Goal: Task Accomplishment & Management: Manage account settings

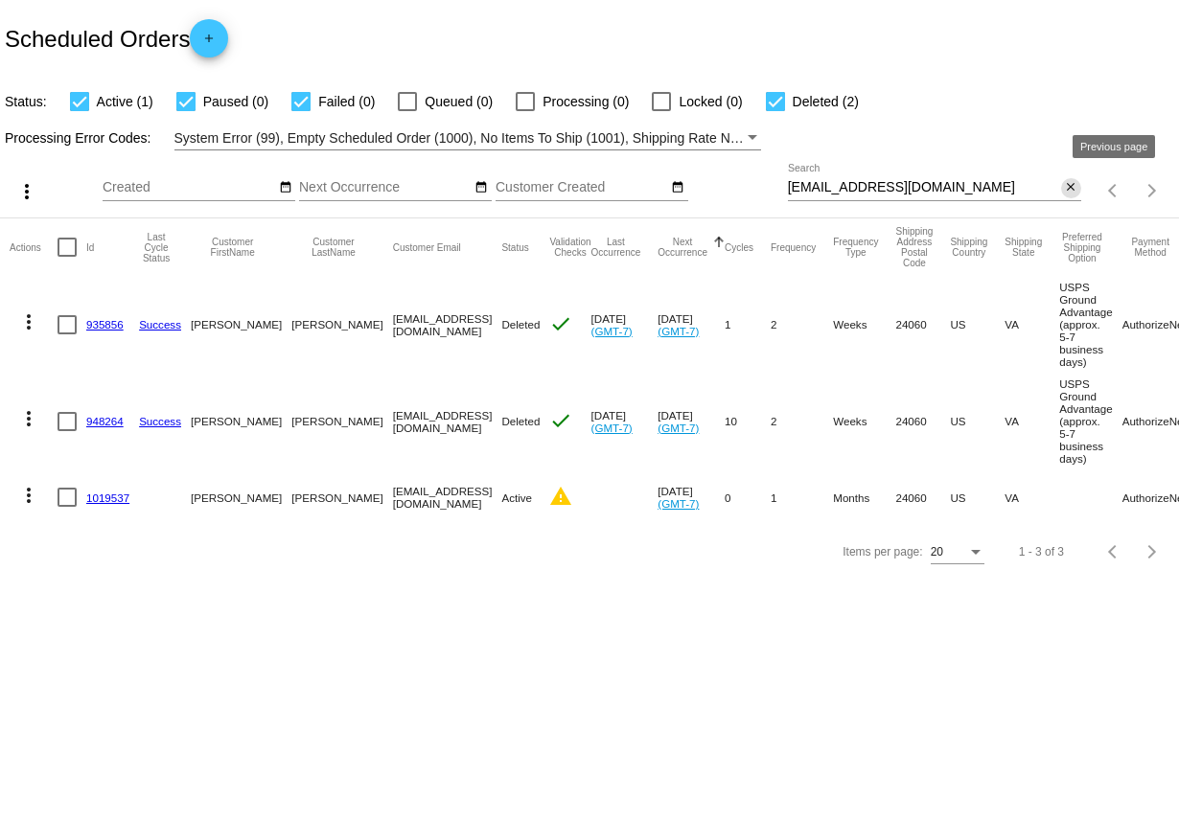
click at [1071, 184] on mat-icon "close" at bounding box center [1070, 187] width 13 height 15
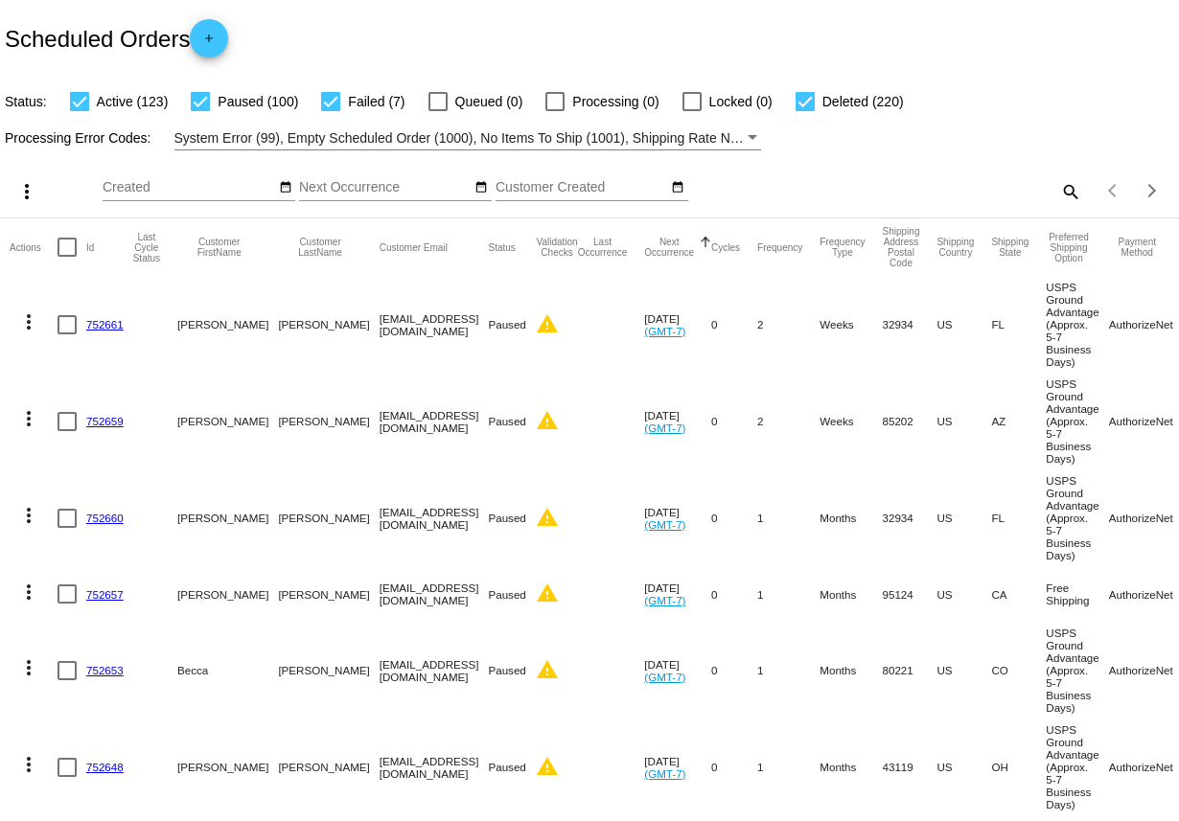
click at [1068, 190] on mat-icon "search" at bounding box center [1069, 191] width 23 height 30
click at [967, 190] on input "Search" at bounding box center [934, 187] width 293 height 15
type input "[PERSON_NAME]"
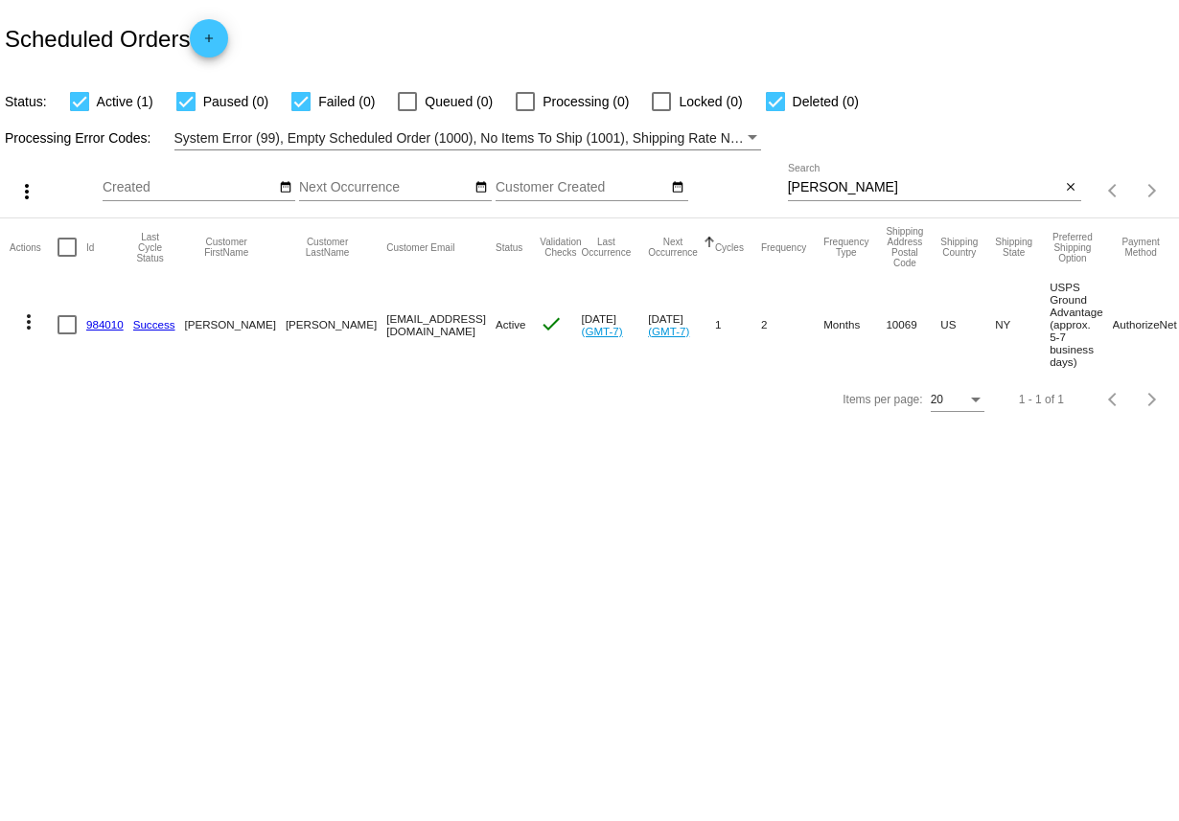
click at [102, 328] on link "984010" at bounding box center [104, 324] width 37 height 12
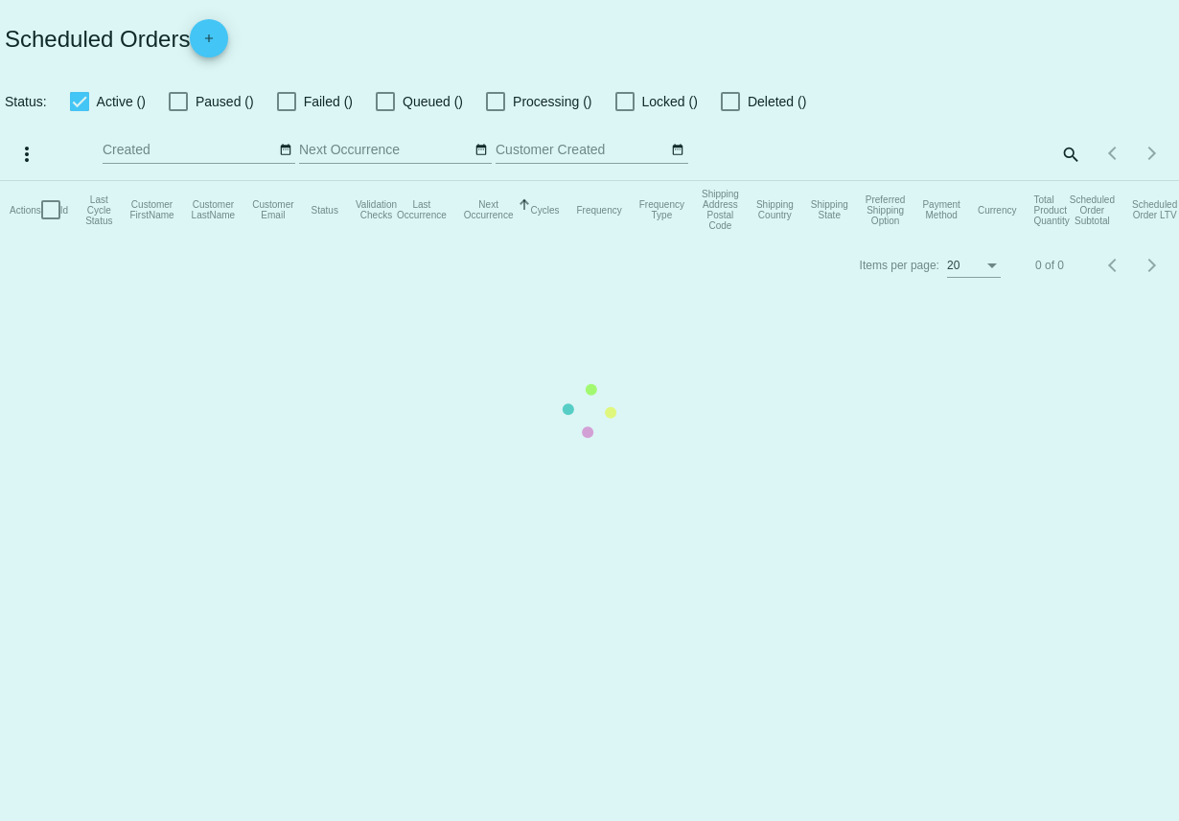
checkbox input "true"
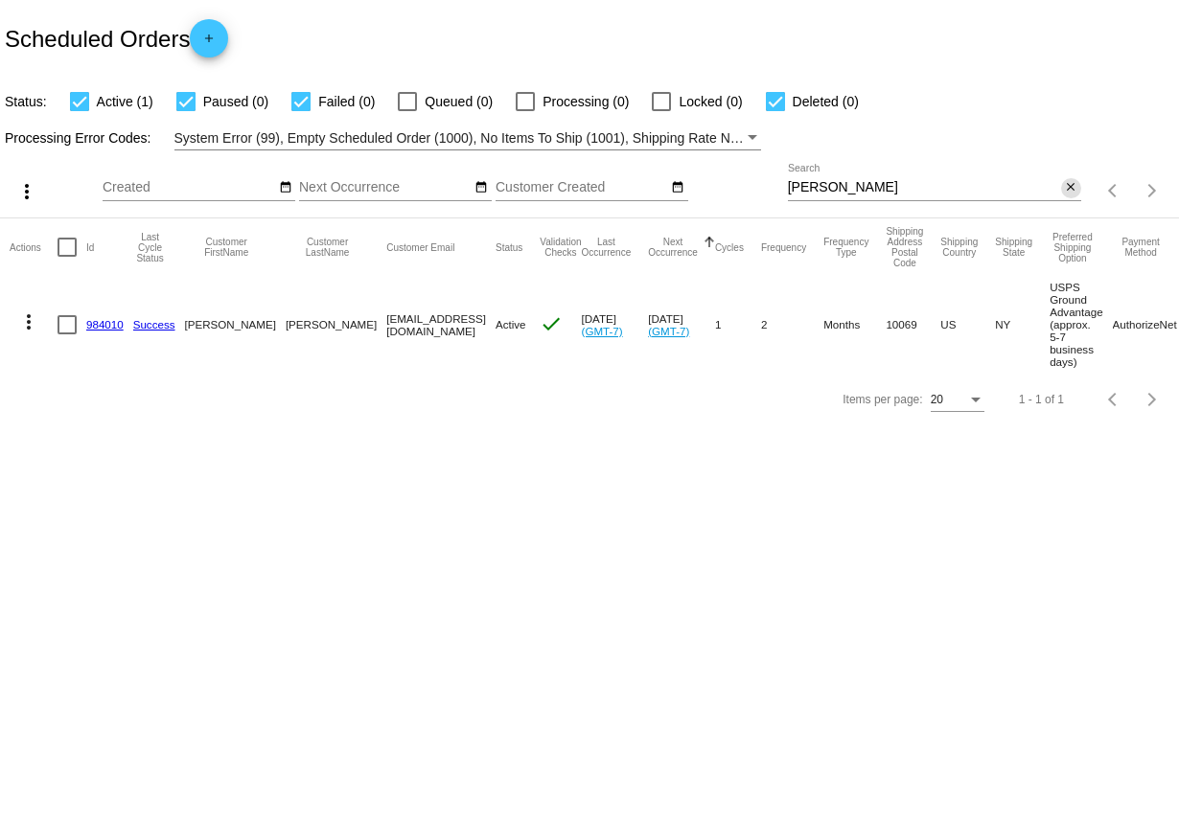
click at [1067, 192] on mat-icon "close" at bounding box center [1070, 187] width 13 height 15
click at [921, 190] on div "search" at bounding box center [934, 191] width 293 height 30
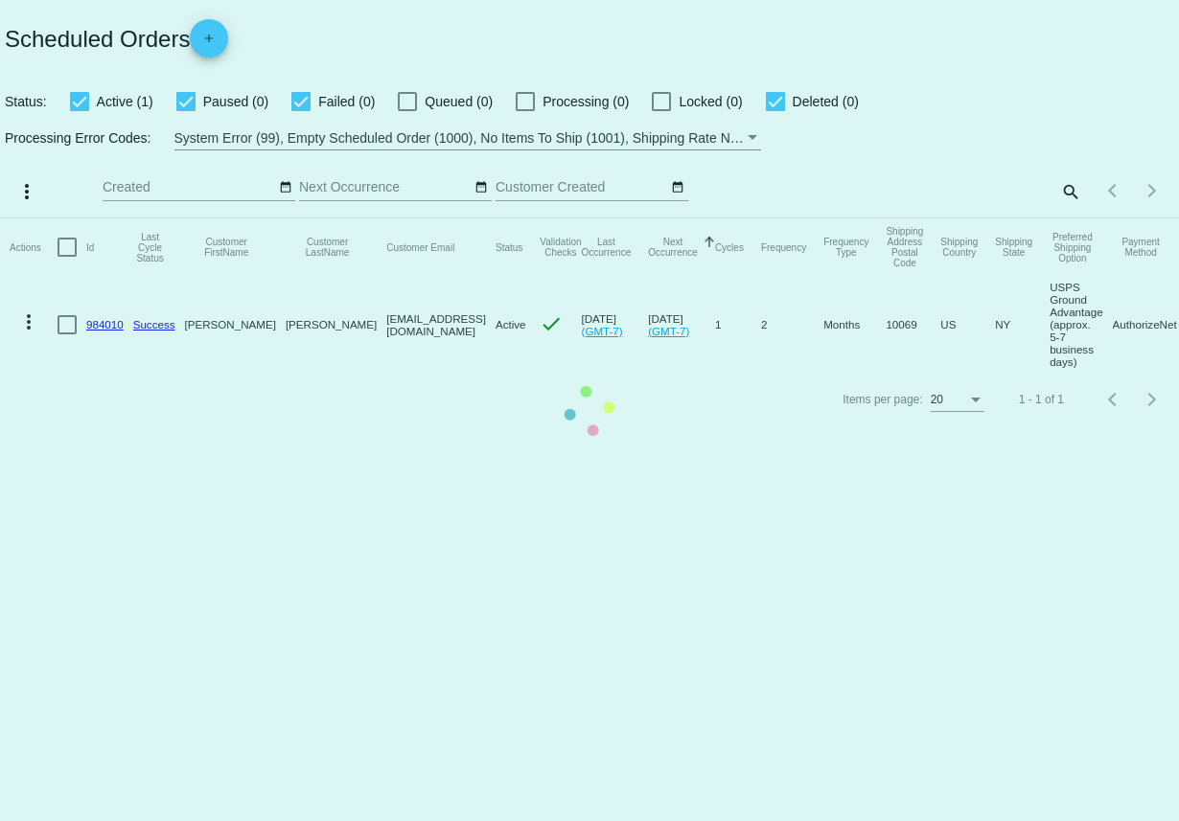
click at [1070, 219] on mat-table "Actions Id Last Cycle Status Customer FirstName Customer LastName Customer Emai…" at bounding box center [589, 296] width 1179 height 154
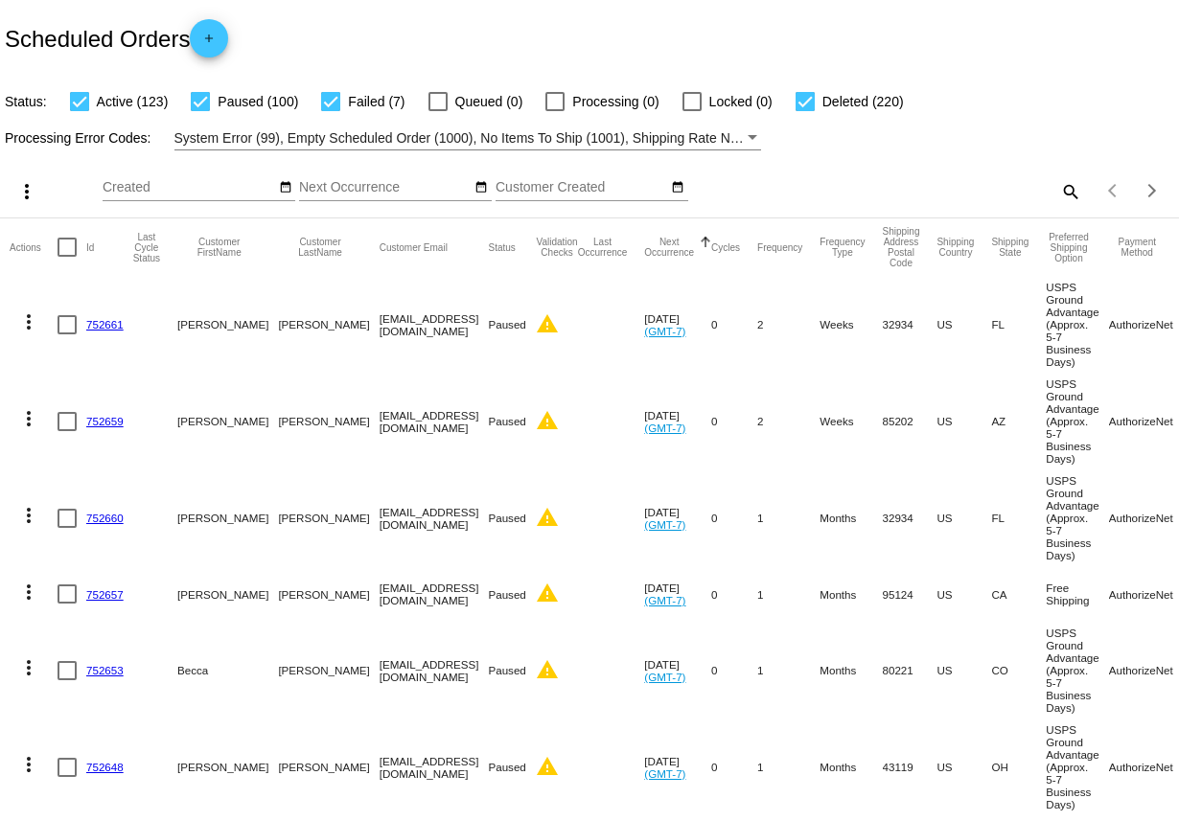
click at [1057, 199] on div "search" at bounding box center [934, 191] width 293 height 30
click at [1066, 197] on mat-icon "search" at bounding box center [1069, 191] width 23 height 30
click at [915, 184] on input "Search" at bounding box center [934, 187] width 293 height 15
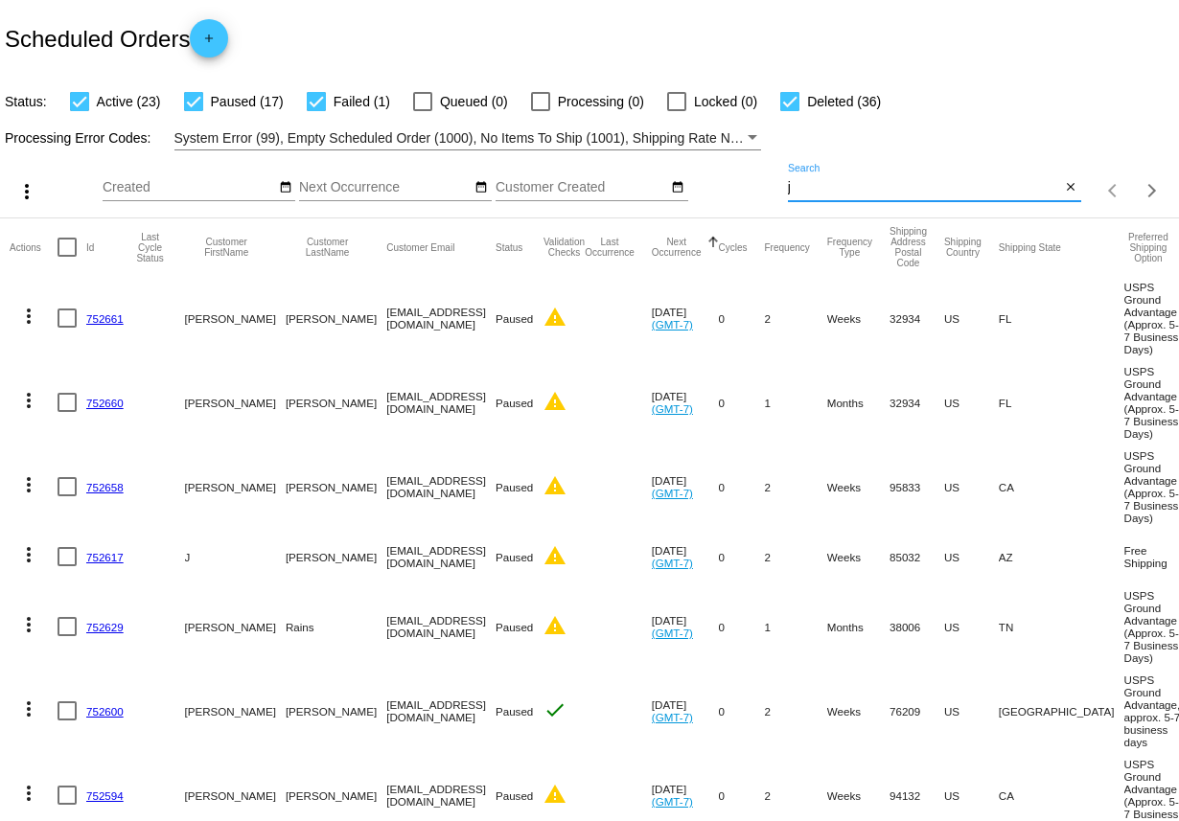
type input "[EMAIL_ADDRESS][DOMAIN_NAME]"
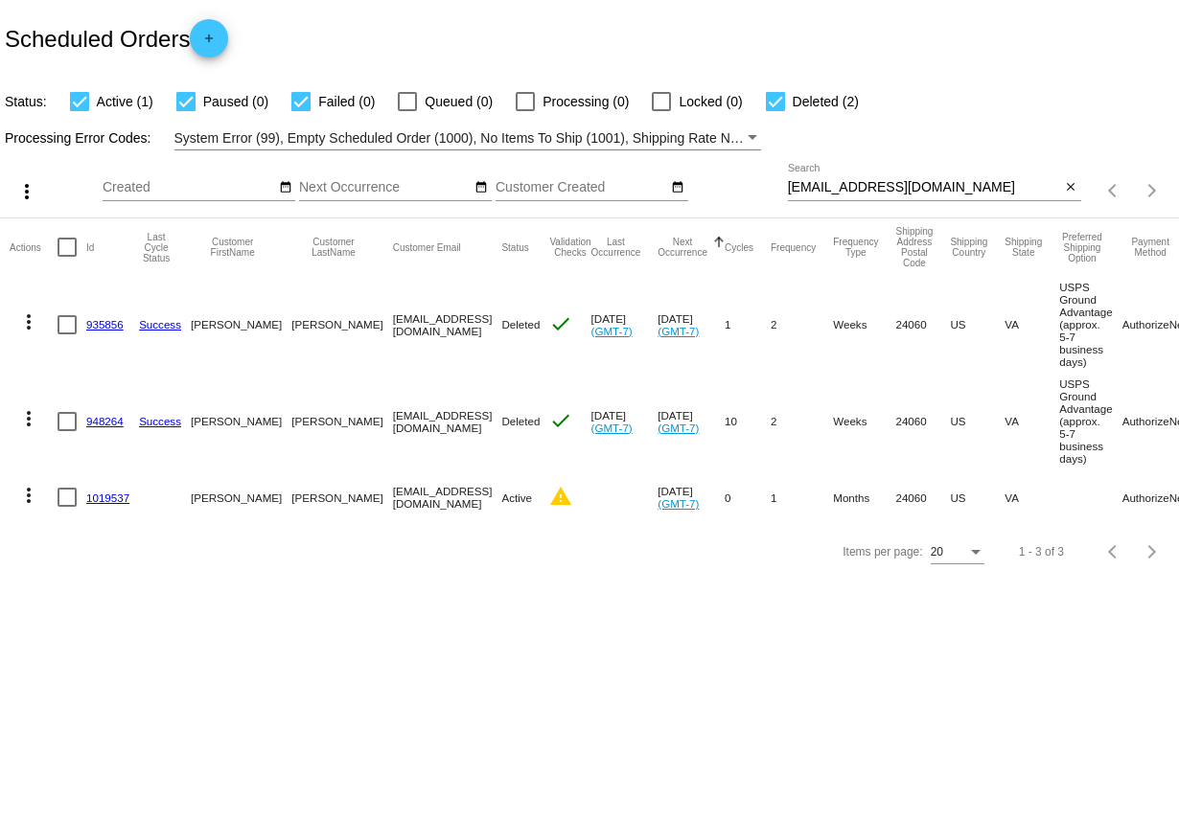
click at [116, 504] on link "1019537" at bounding box center [107, 498] width 43 height 12
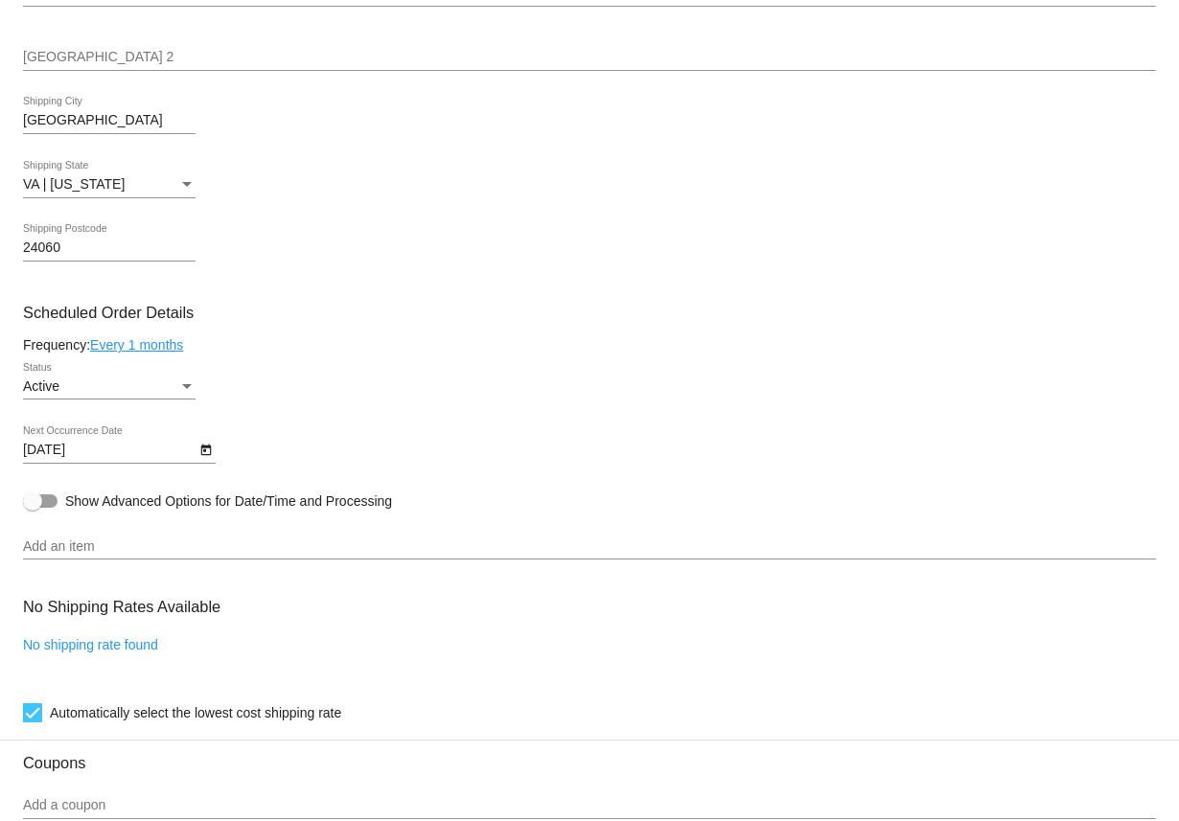
scroll to position [631, 0]
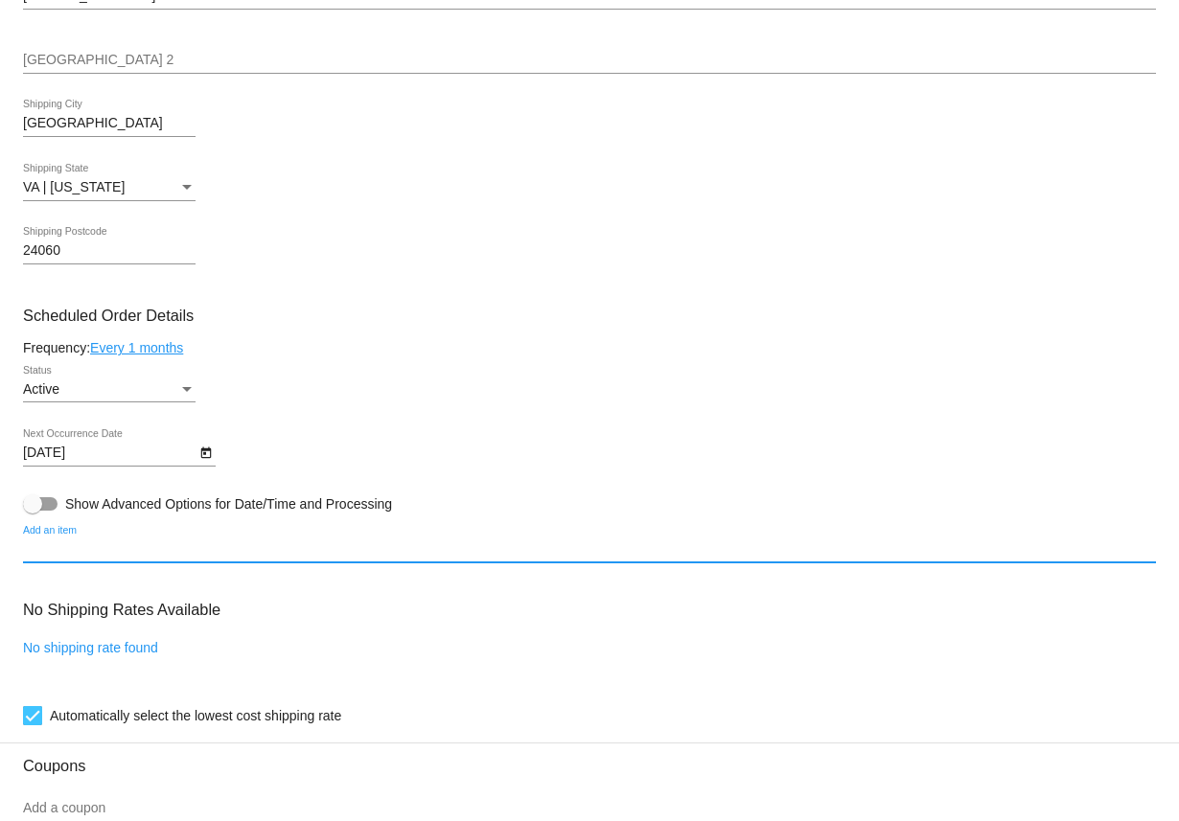
click at [78, 555] on input "Add an item" at bounding box center [589, 549] width 1133 height 15
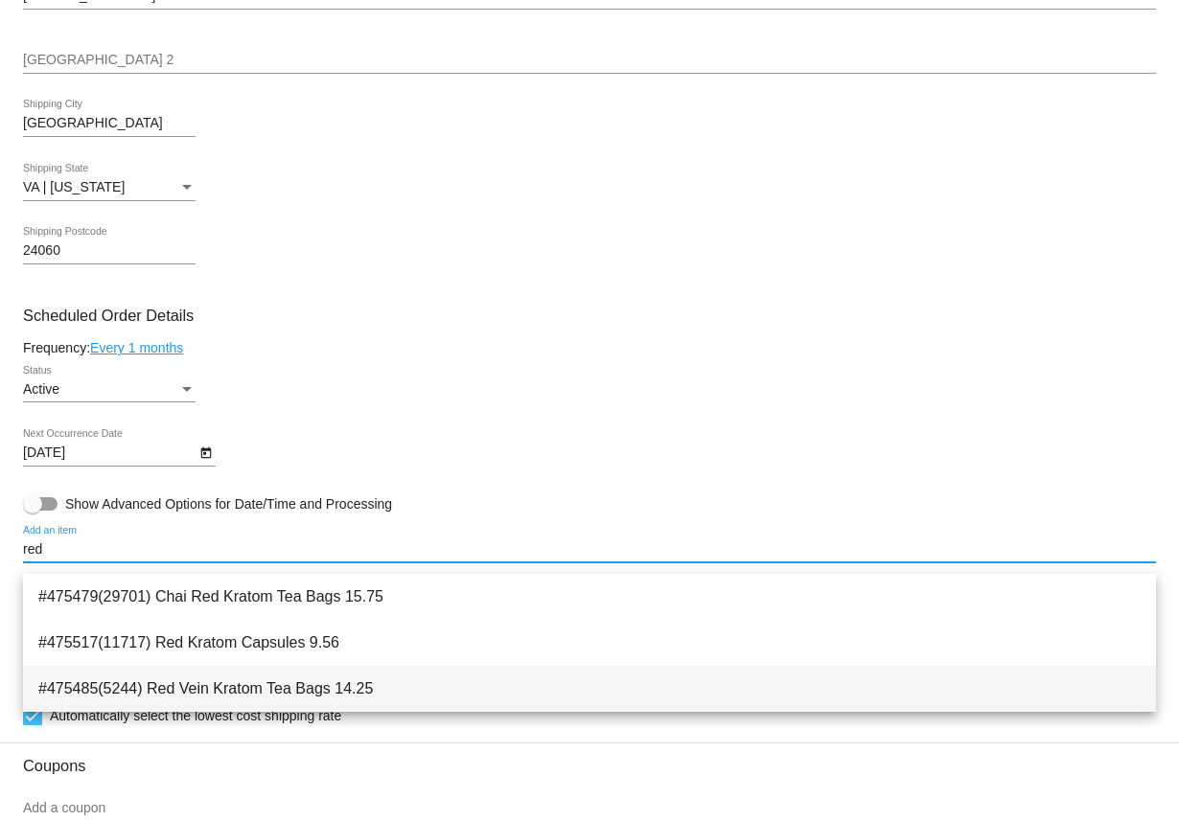
type input "red"
click at [223, 699] on span "#475485(5244) Red Vein Kratom Tea Bags 14.25" at bounding box center [589, 689] width 1102 height 46
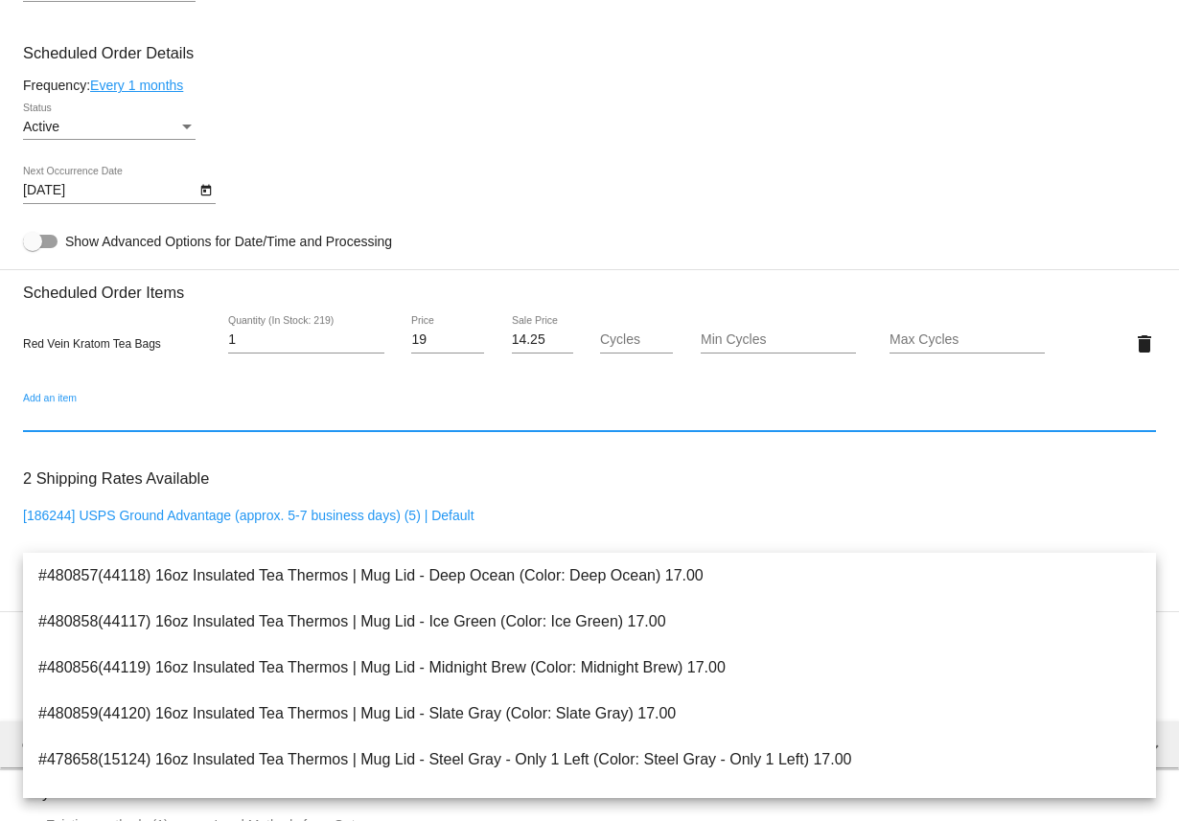
scroll to position [899, 0]
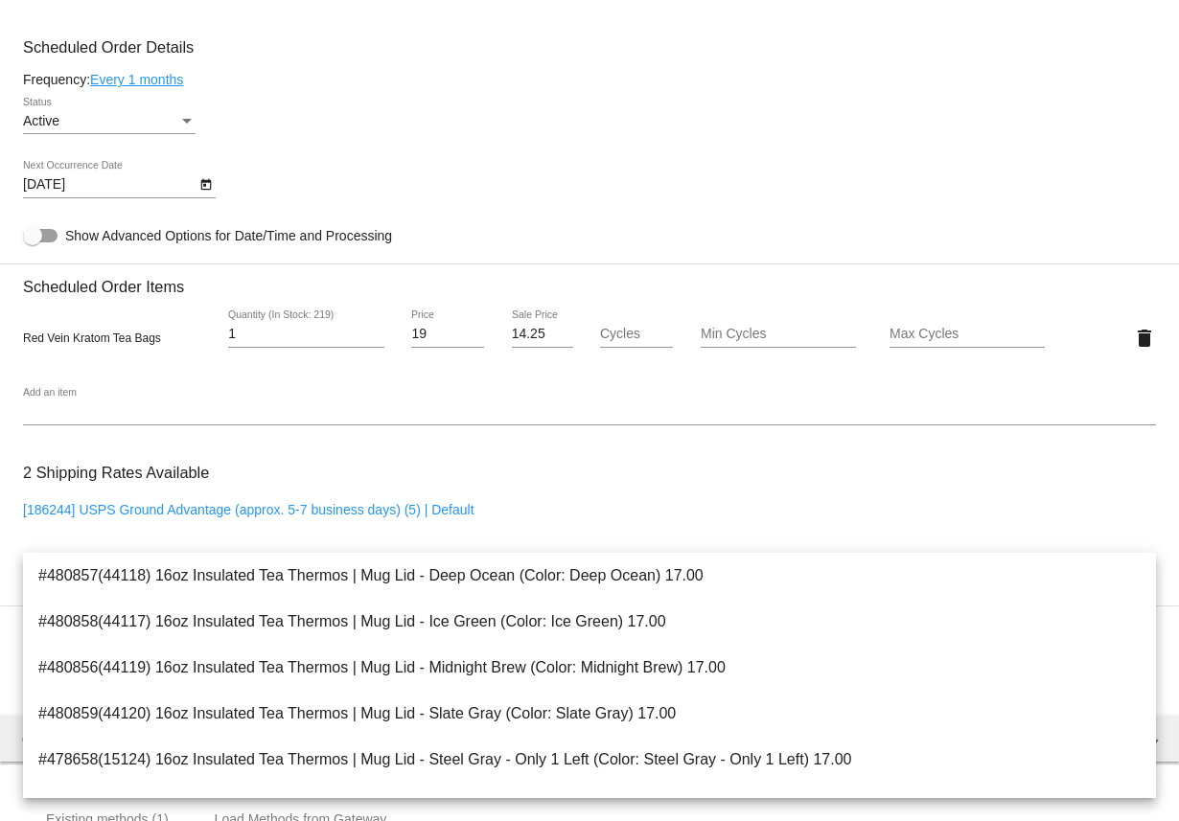
click at [420, 380] on div "Red Vein Kratom Tea Bags 1 Quantity (In Stock: 219) 19 Price 14.25 Sale Price C…" at bounding box center [589, 337] width 1133 height 83
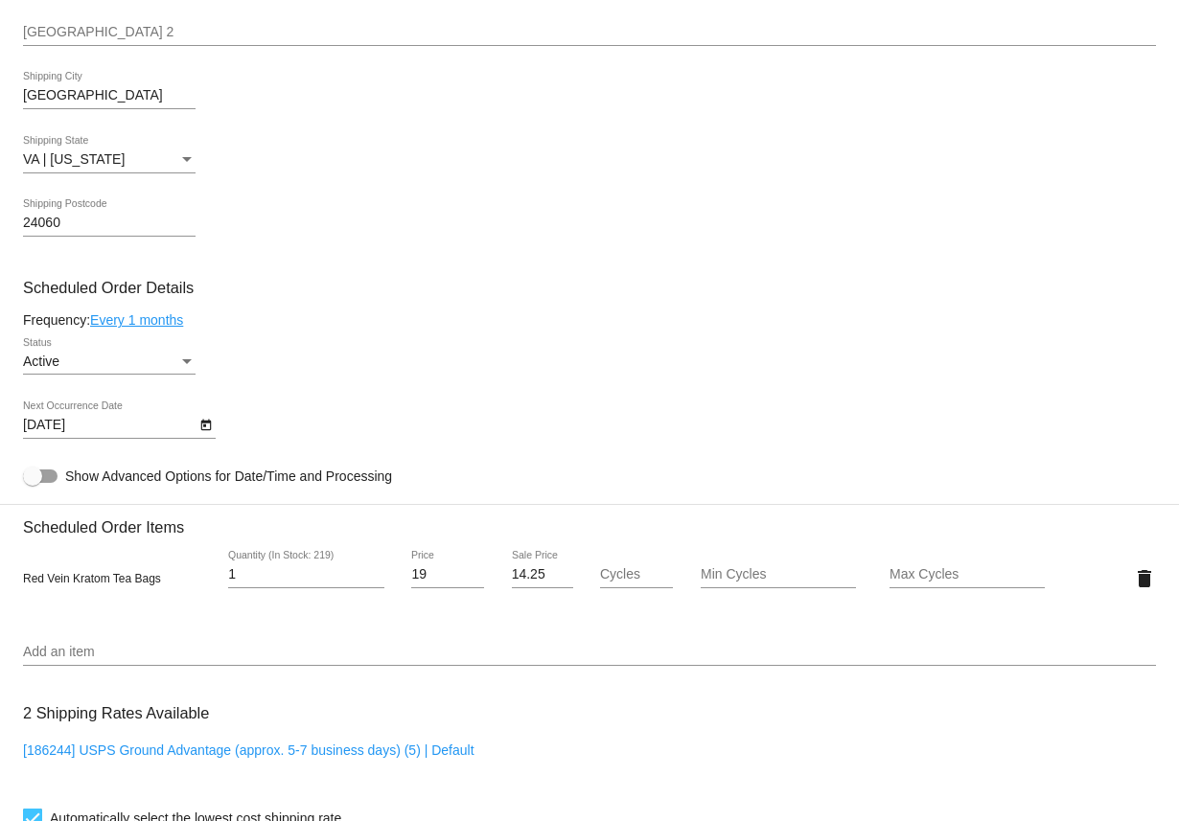
scroll to position [663, 0]
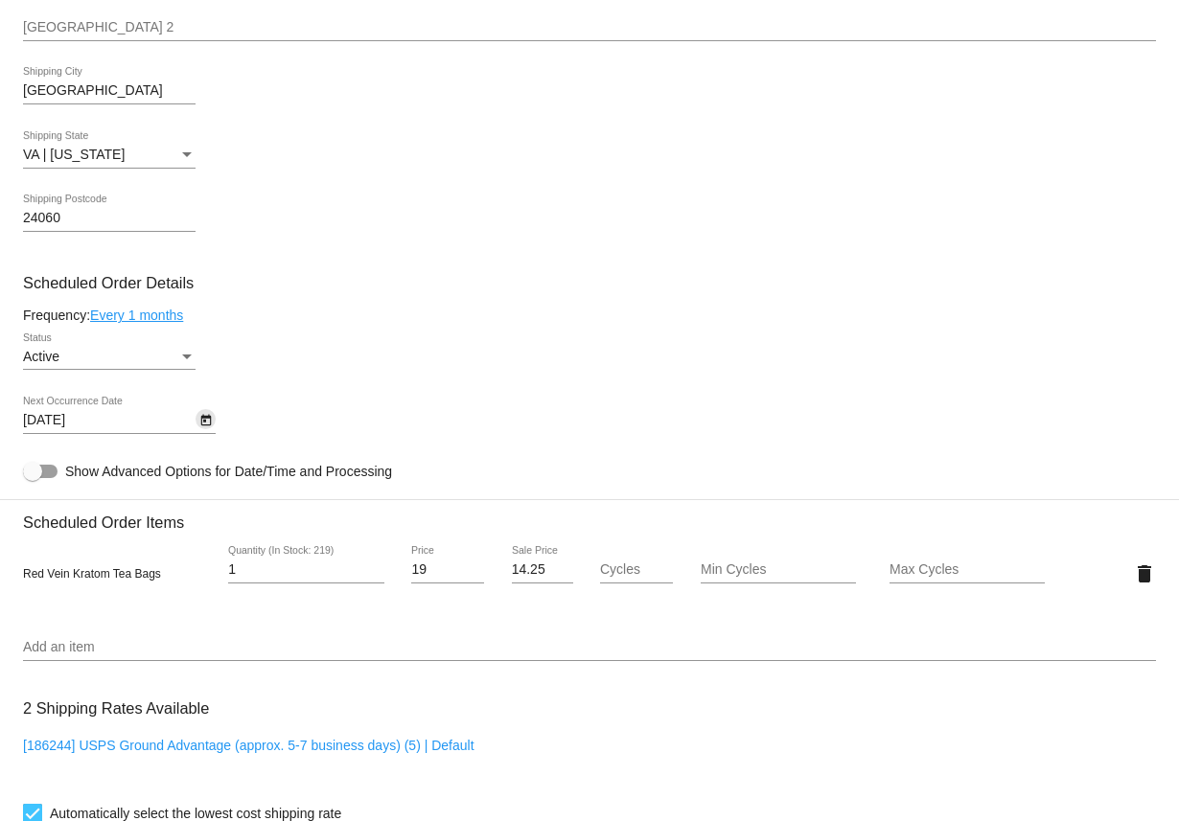
click at [212, 429] on button "Open calendar" at bounding box center [206, 419] width 20 height 20
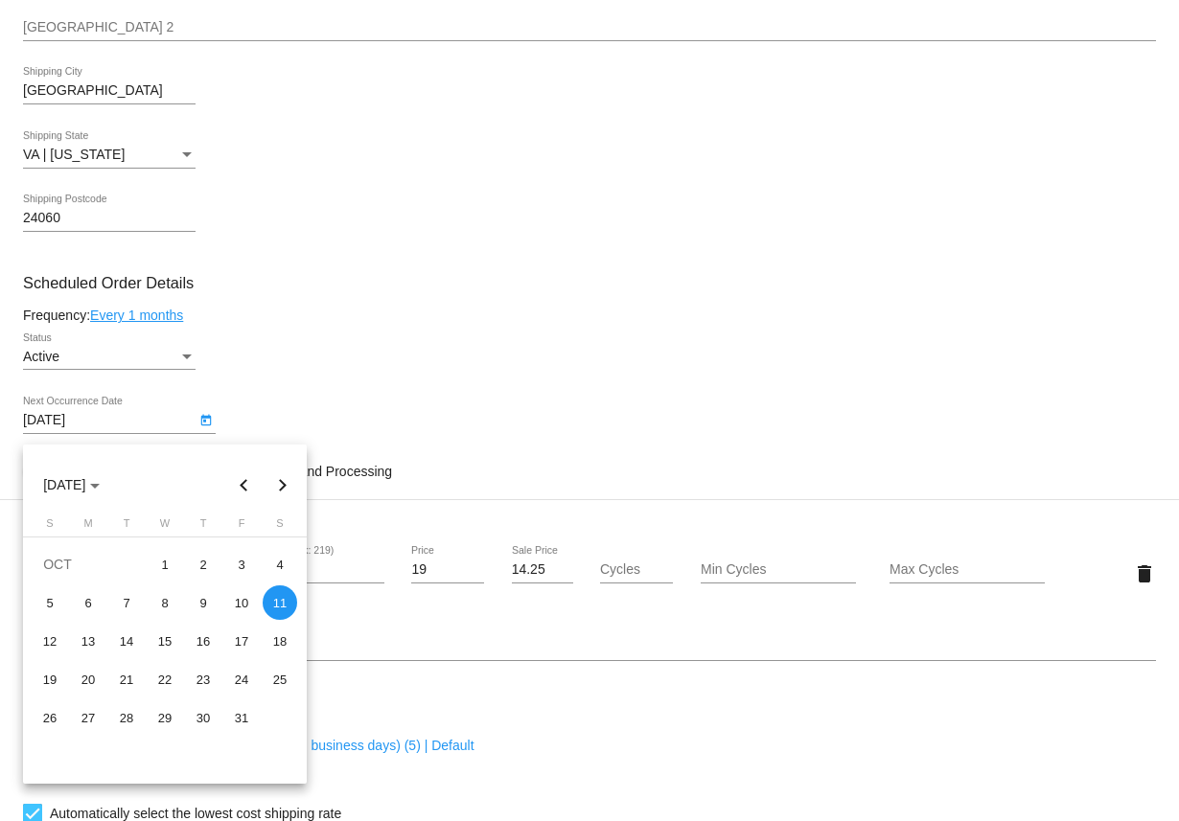
click at [361, 433] on div at bounding box center [589, 410] width 1179 height 821
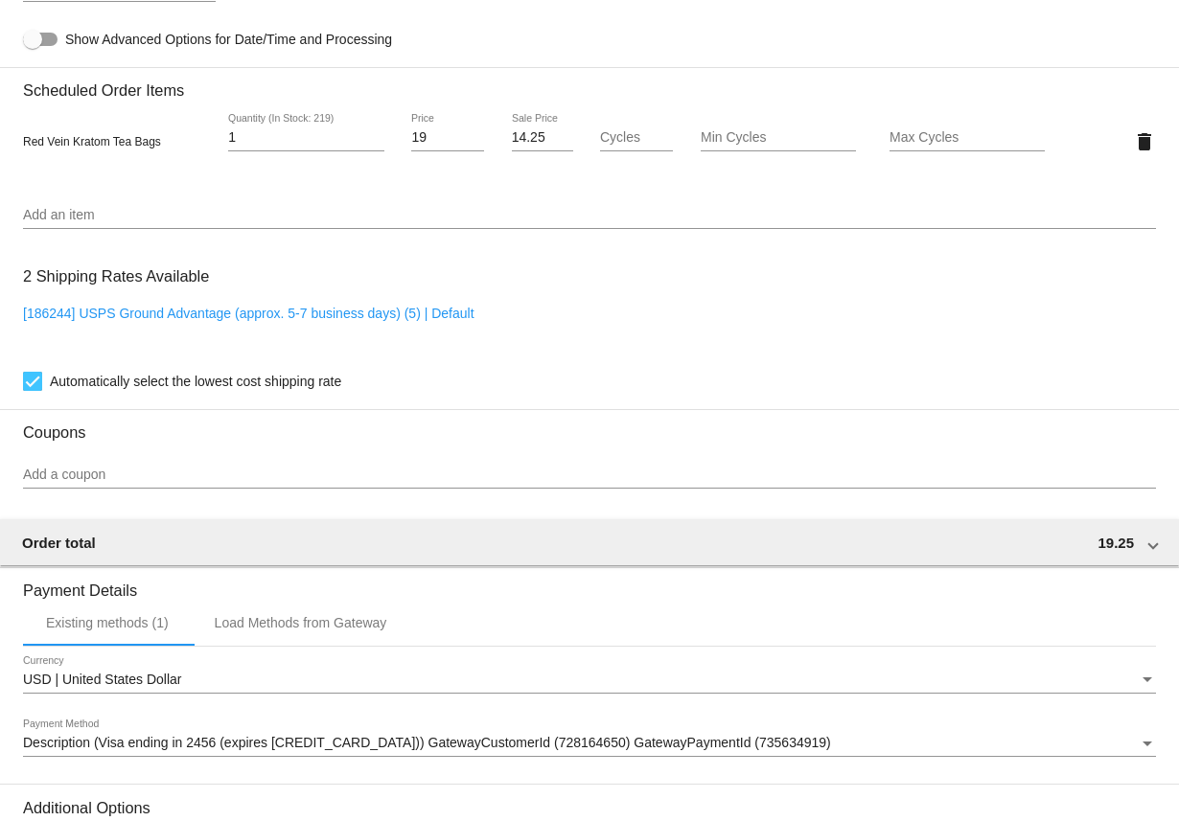
scroll to position [1345, 0]
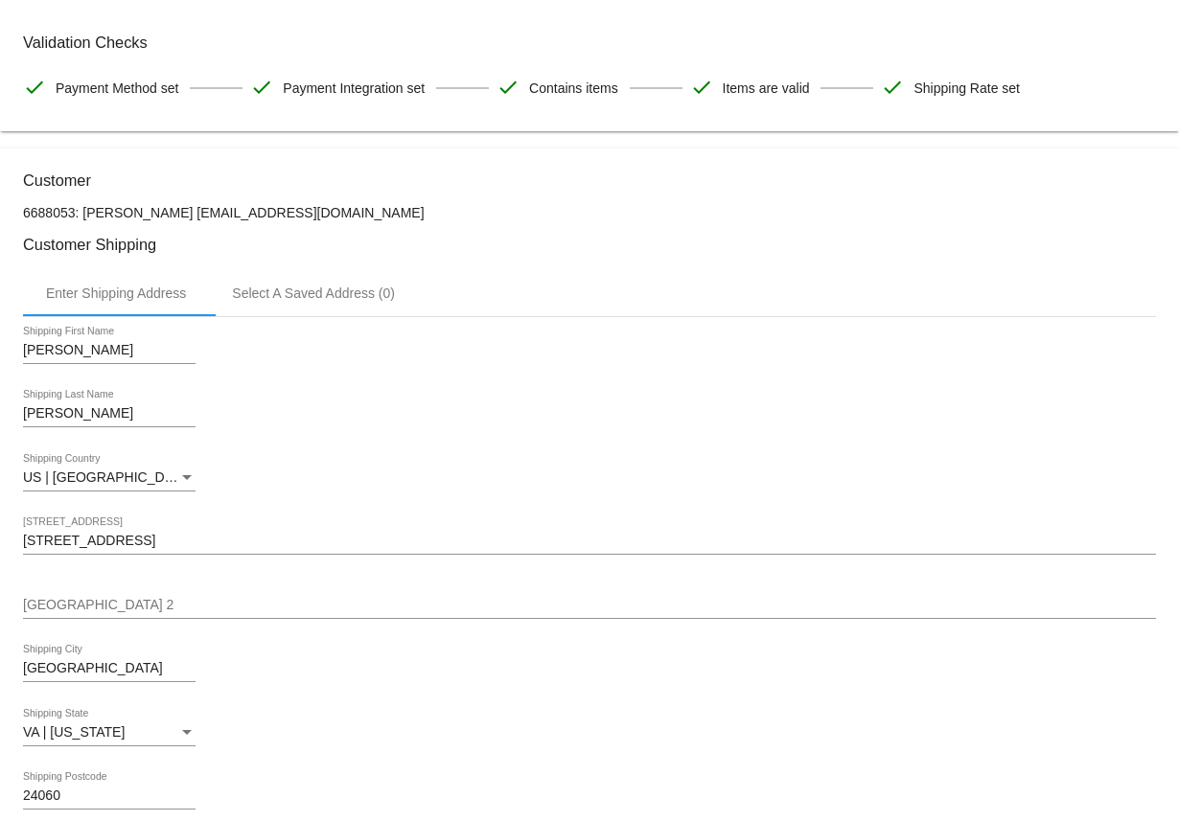
scroll to position [0, 0]
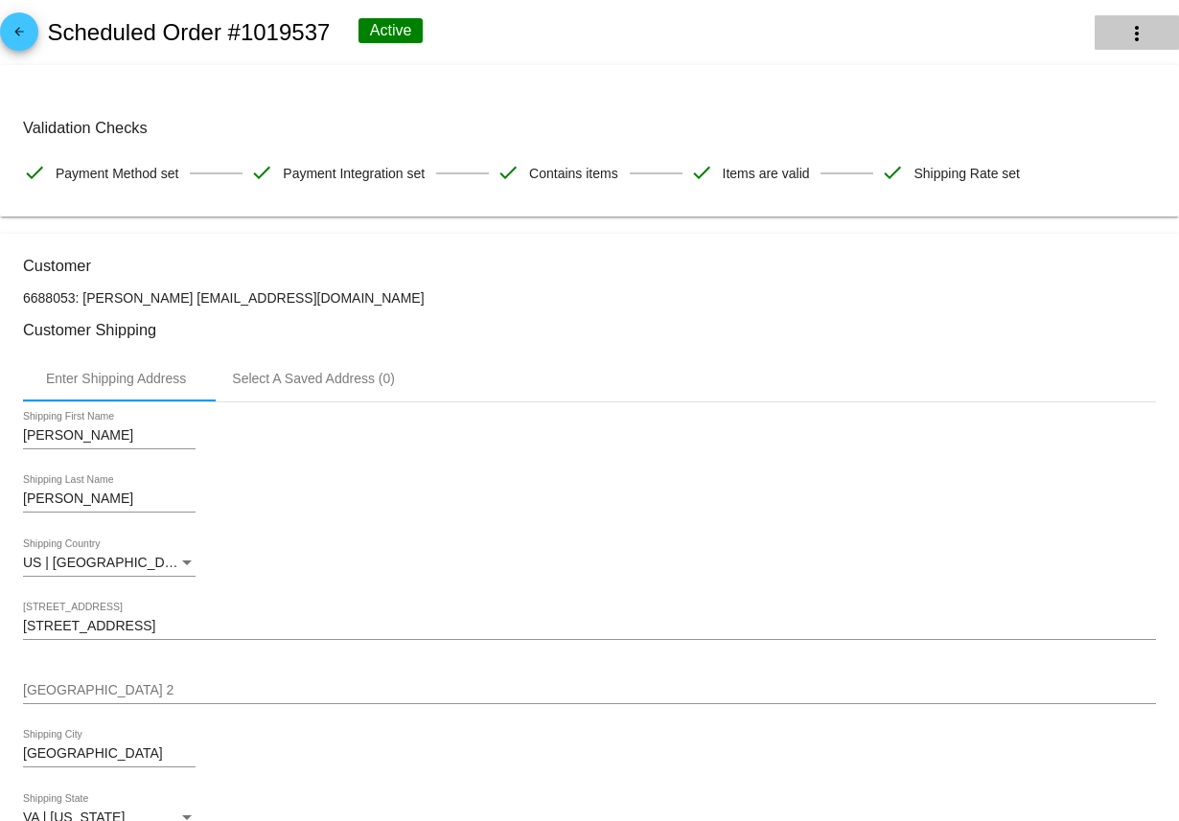
click at [1142, 33] on mat-icon "more_vert" at bounding box center [1136, 33] width 23 height 23
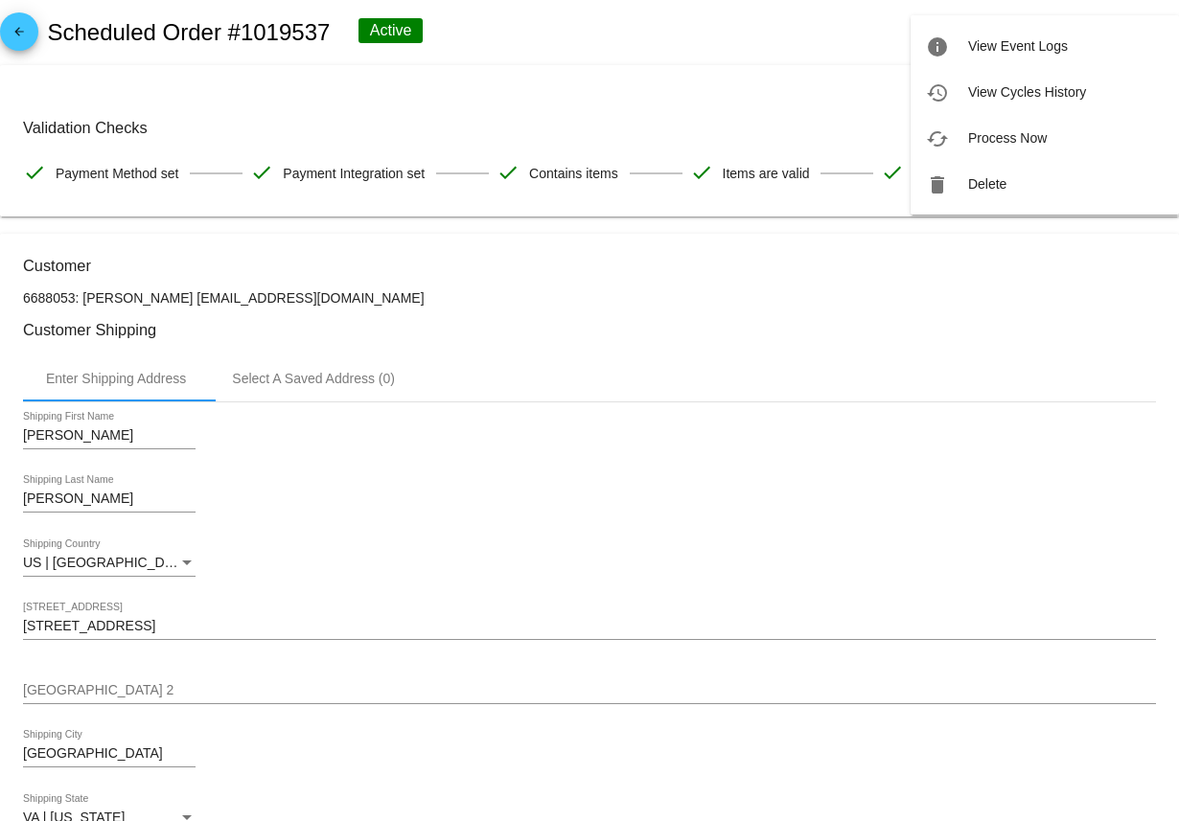
click at [740, 1] on div at bounding box center [589, 410] width 1179 height 821
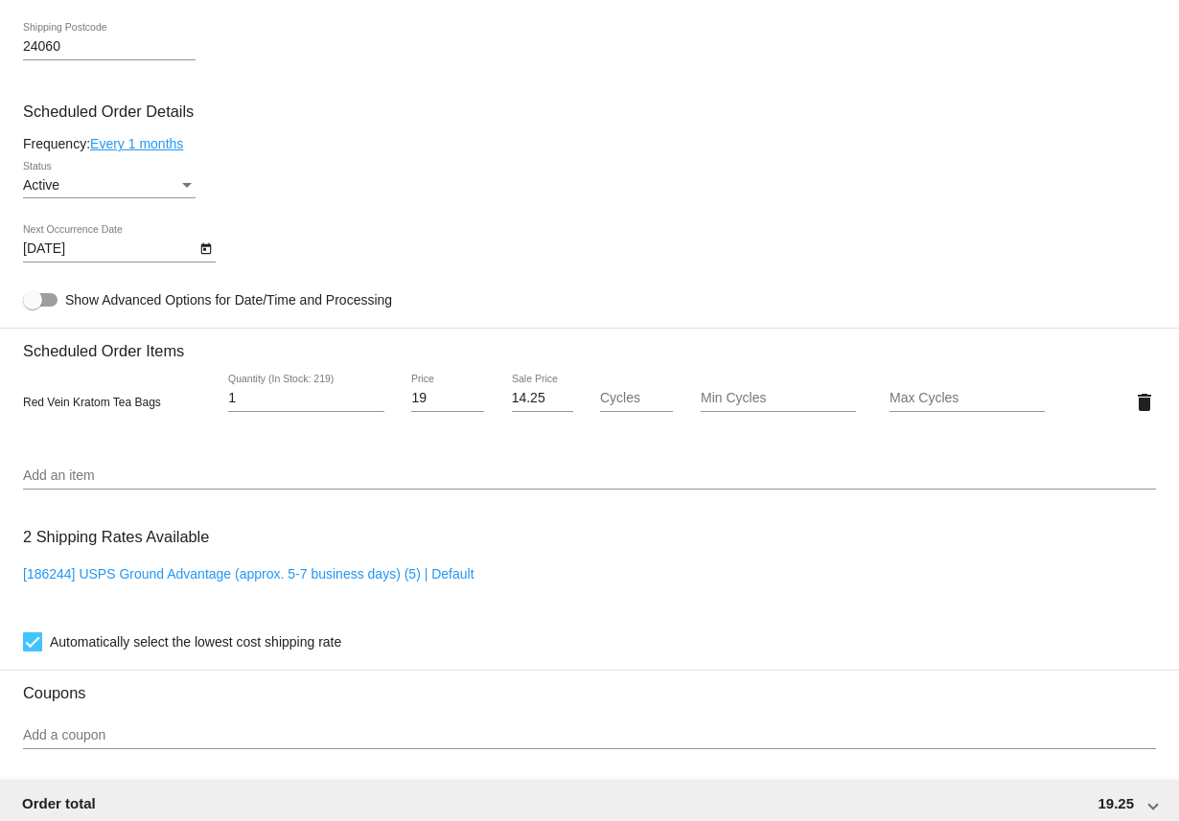
scroll to position [843, 0]
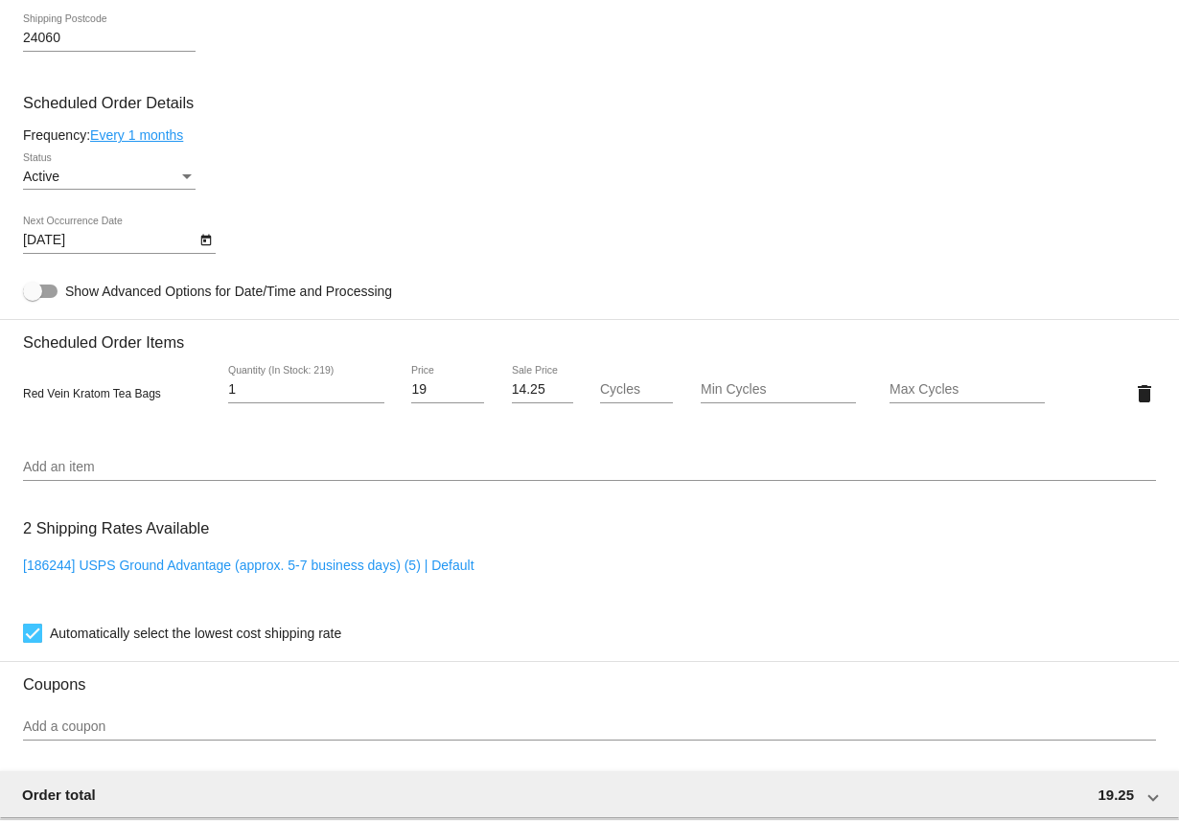
click at [147, 141] on link "Every 1 months" at bounding box center [136, 134] width 93 height 15
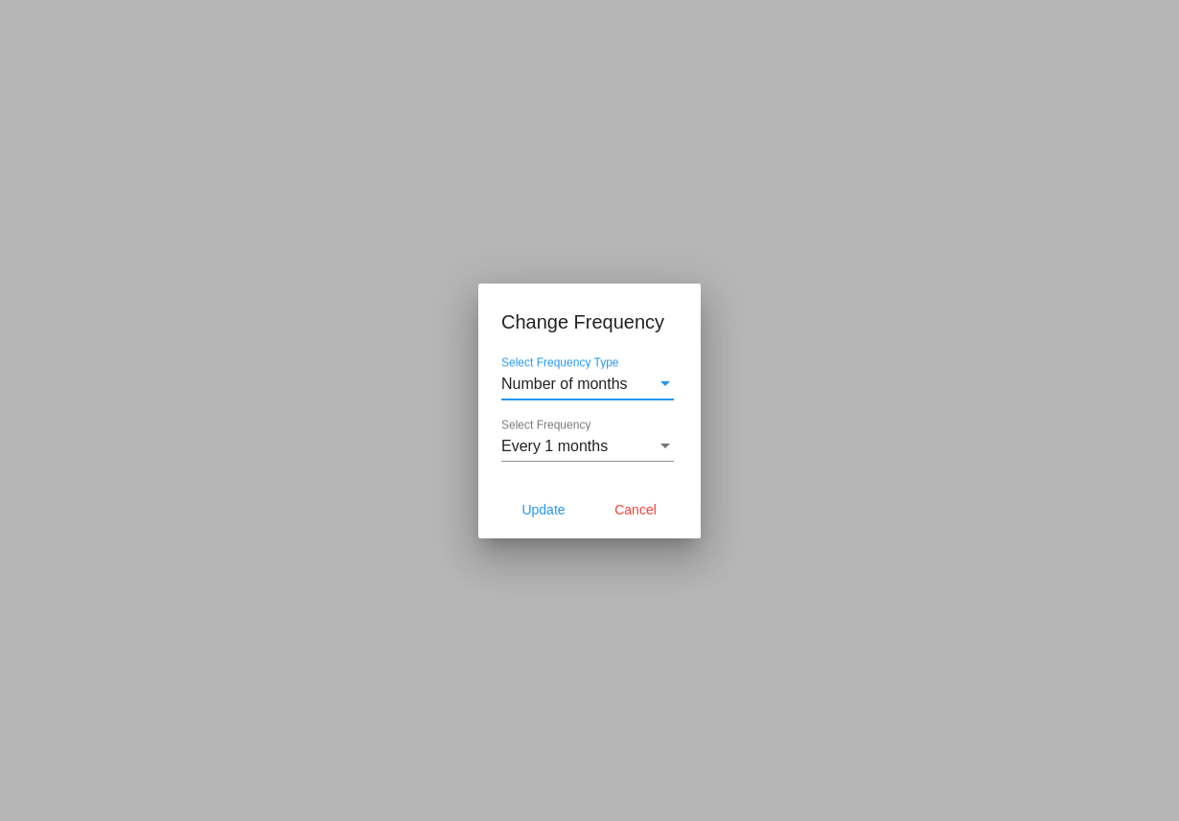
click at [590, 443] on span "Every 1 months" at bounding box center [554, 446] width 106 height 16
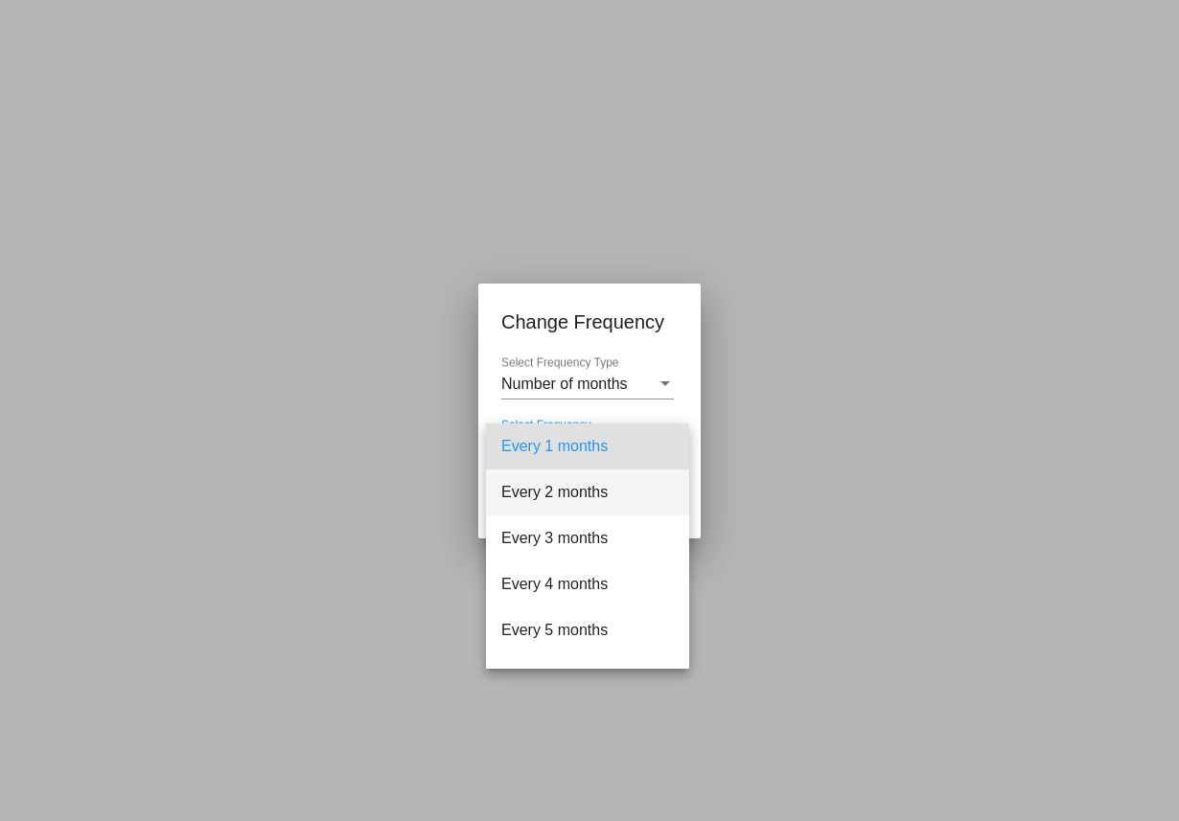
click at [563, 485] on span "Every 2 months" at bounding box center [587, 493] width 173 height 46
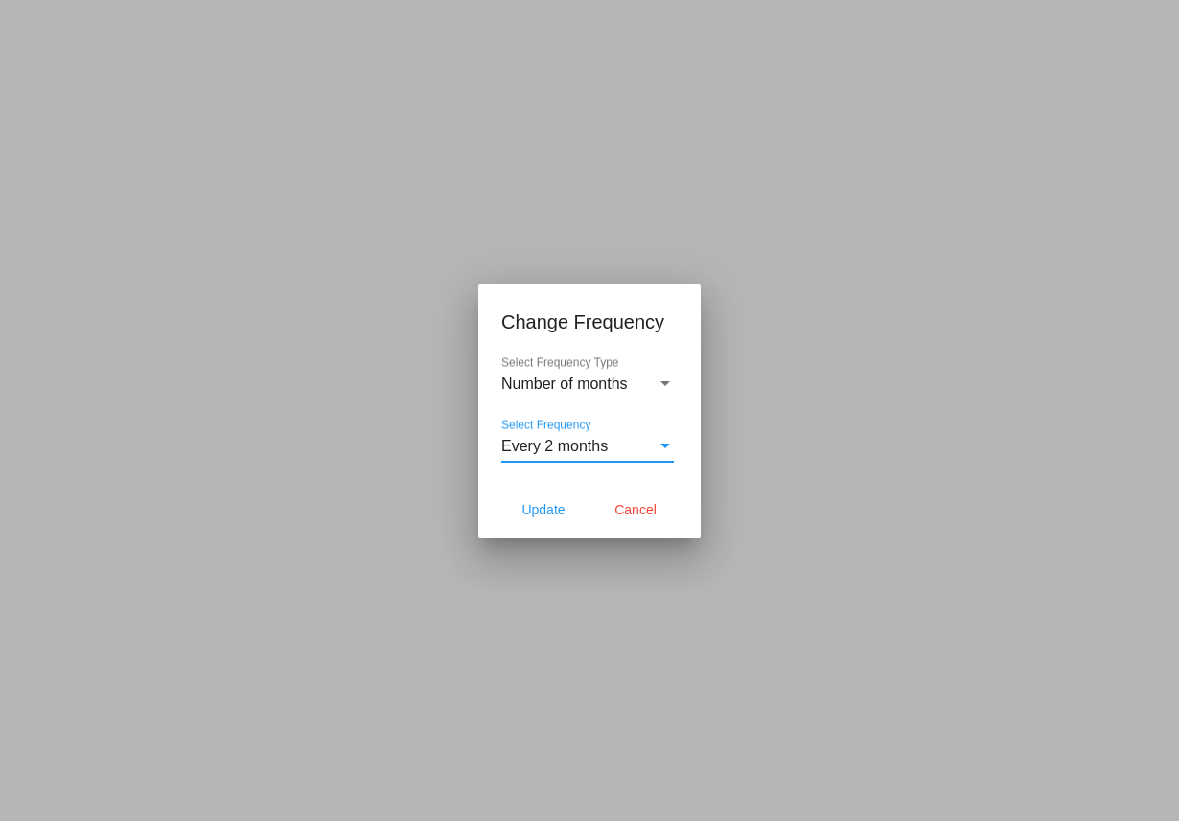
click at [568, 449] on span "Every 2 months" at bounding box center [554, 446] width 106 height 16
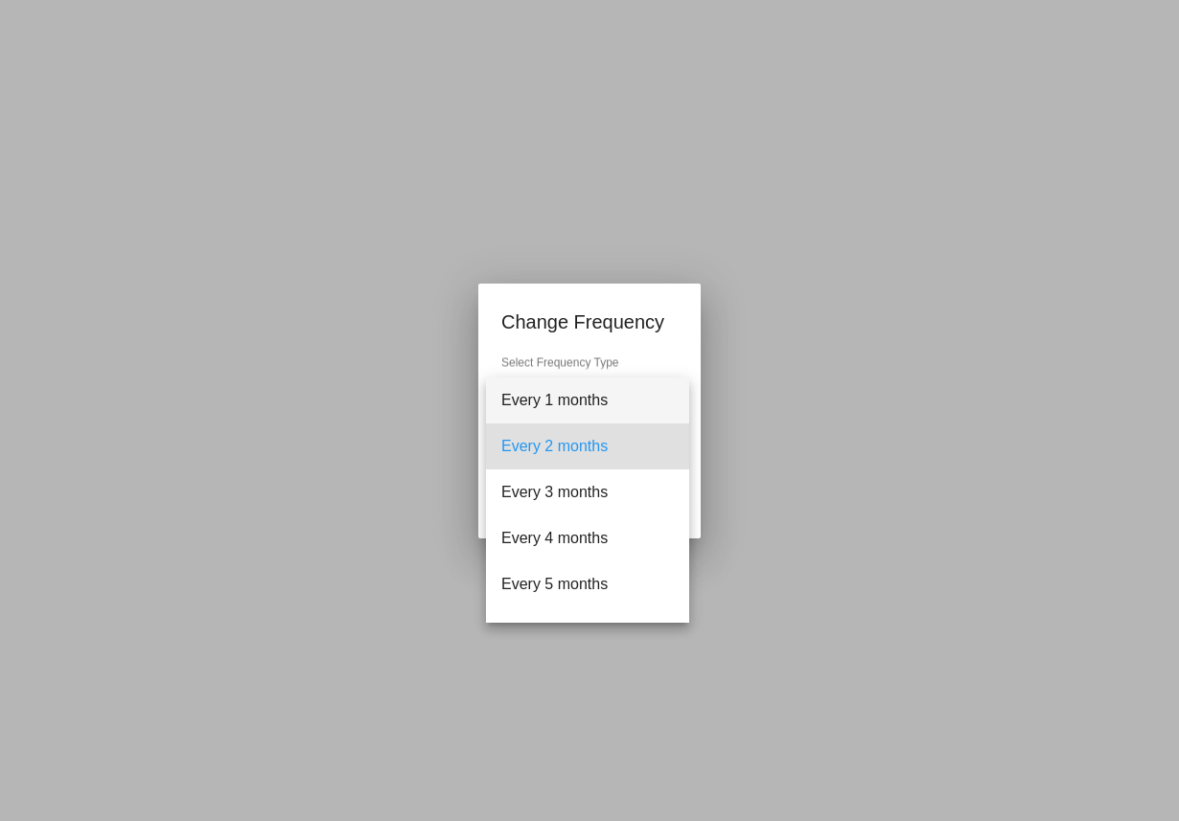
click at [573, 399] on span "Every 1 months" at bounding box center [587, 401] width 173 height 46
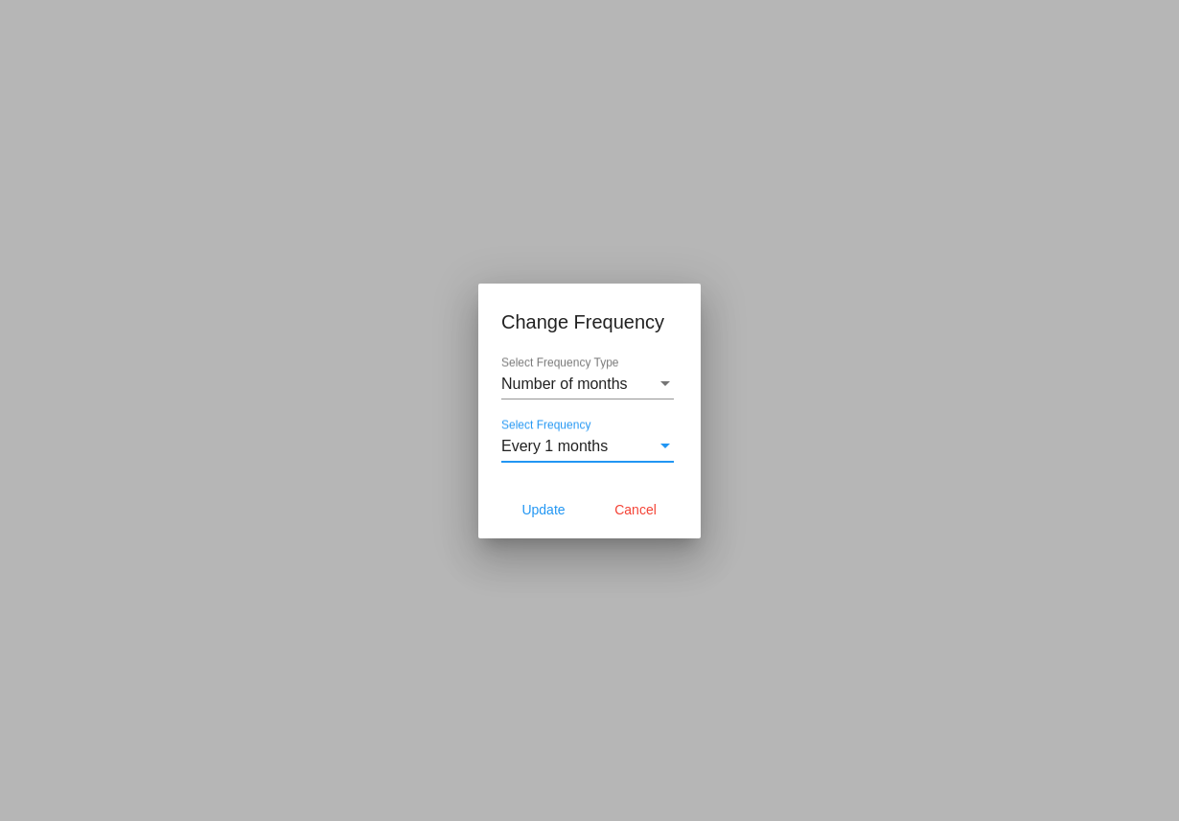
click at [606, 380] on span "Number of months" at bounding box center [564, 384] width 127 height 16
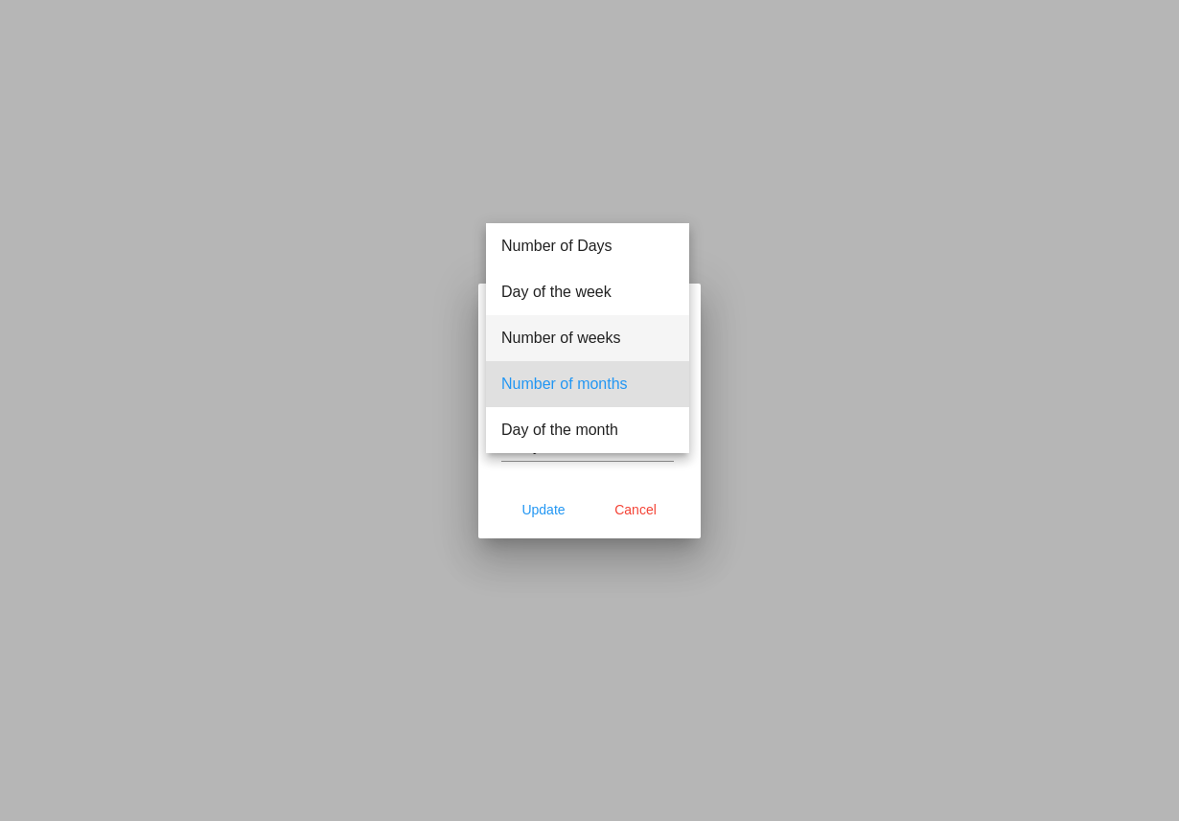
click at [590, 325] on span "Number of weeks" at bounding box center [587, 338] width 173 height 46
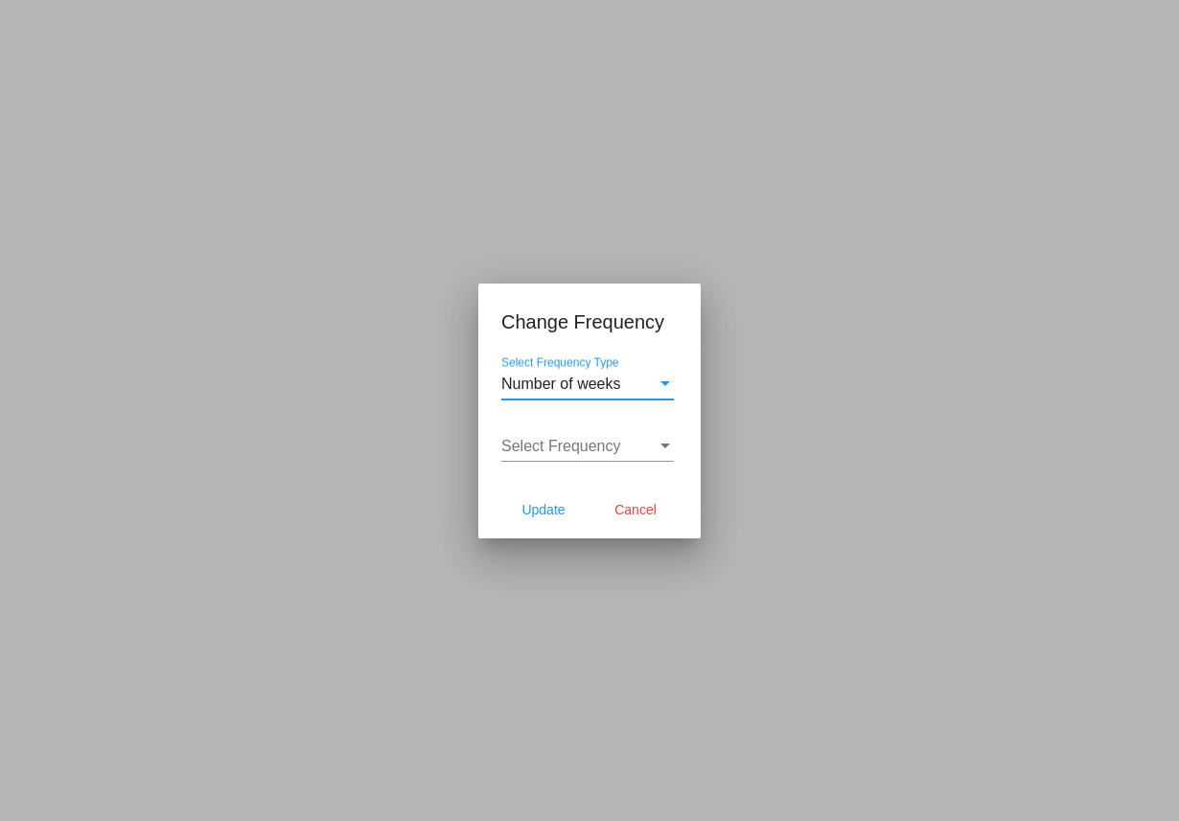
click at [577, 449] on span "Select Frequency" at bounding box center [561, 446] width 120 height 16
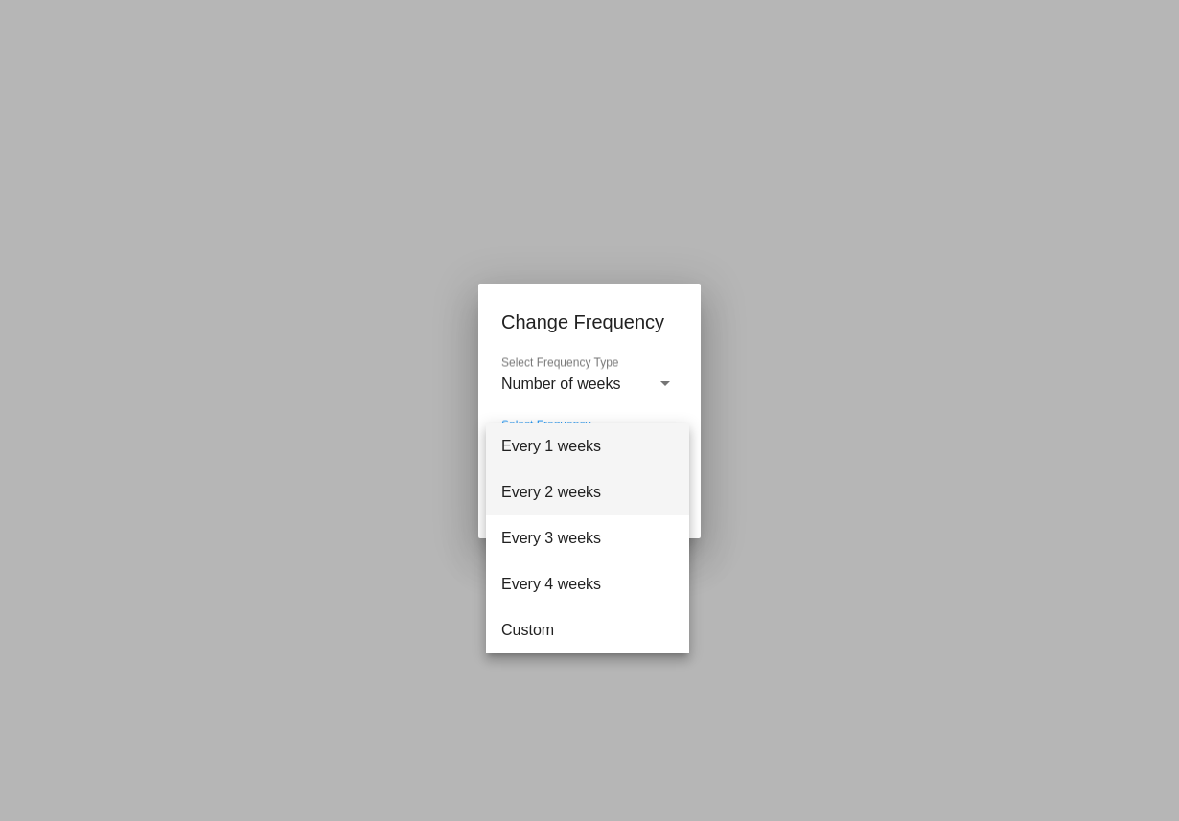
click at [558, 492] on span "Every 2 weeks" at bounding box center [587, 493] width 173 height 46
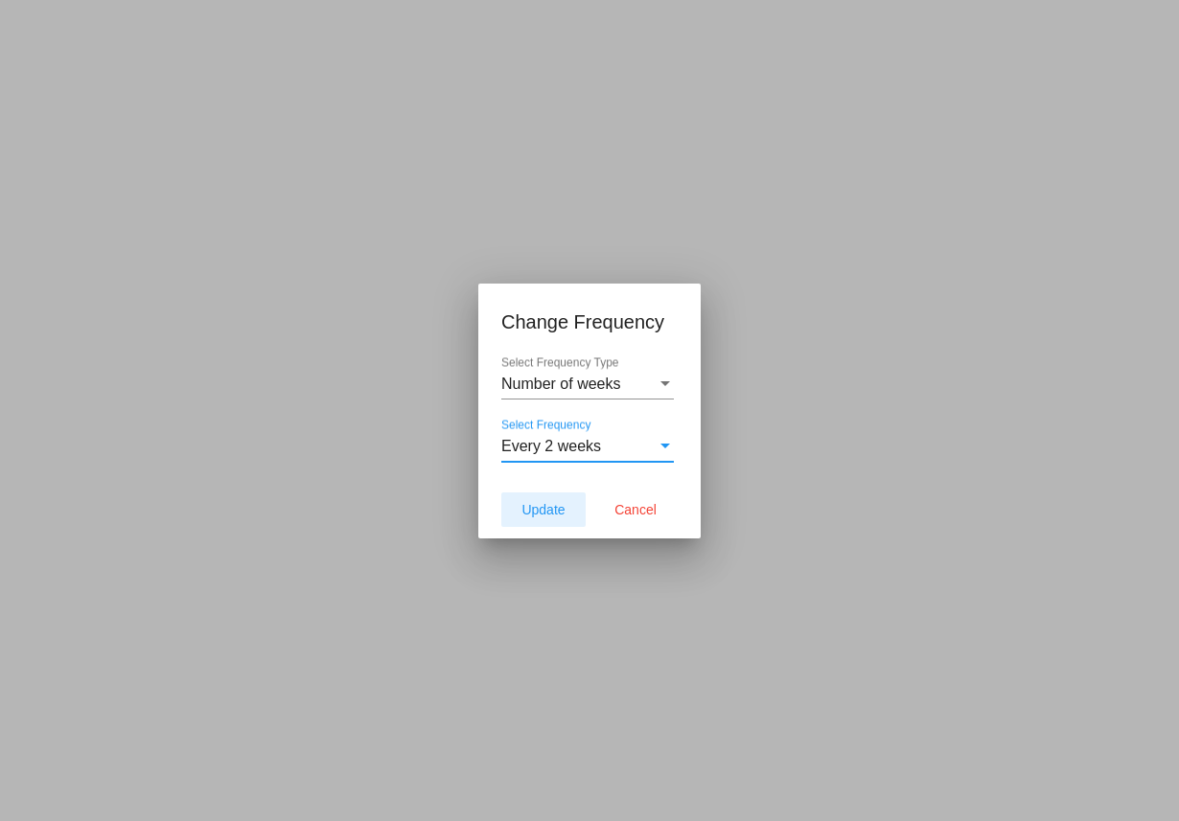
click at [550, 508] on span "Update" at bounding box center [542, 509] width 43 height 15
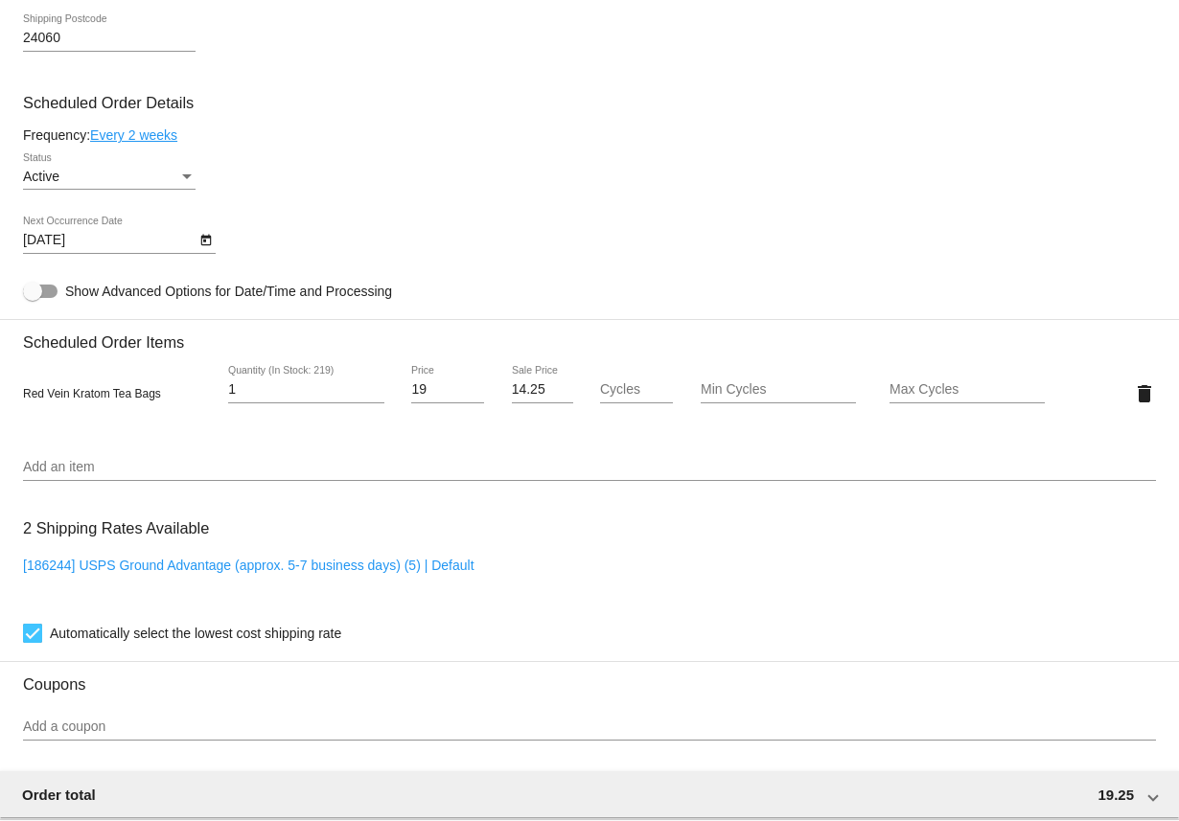
type input "9/26/2025"
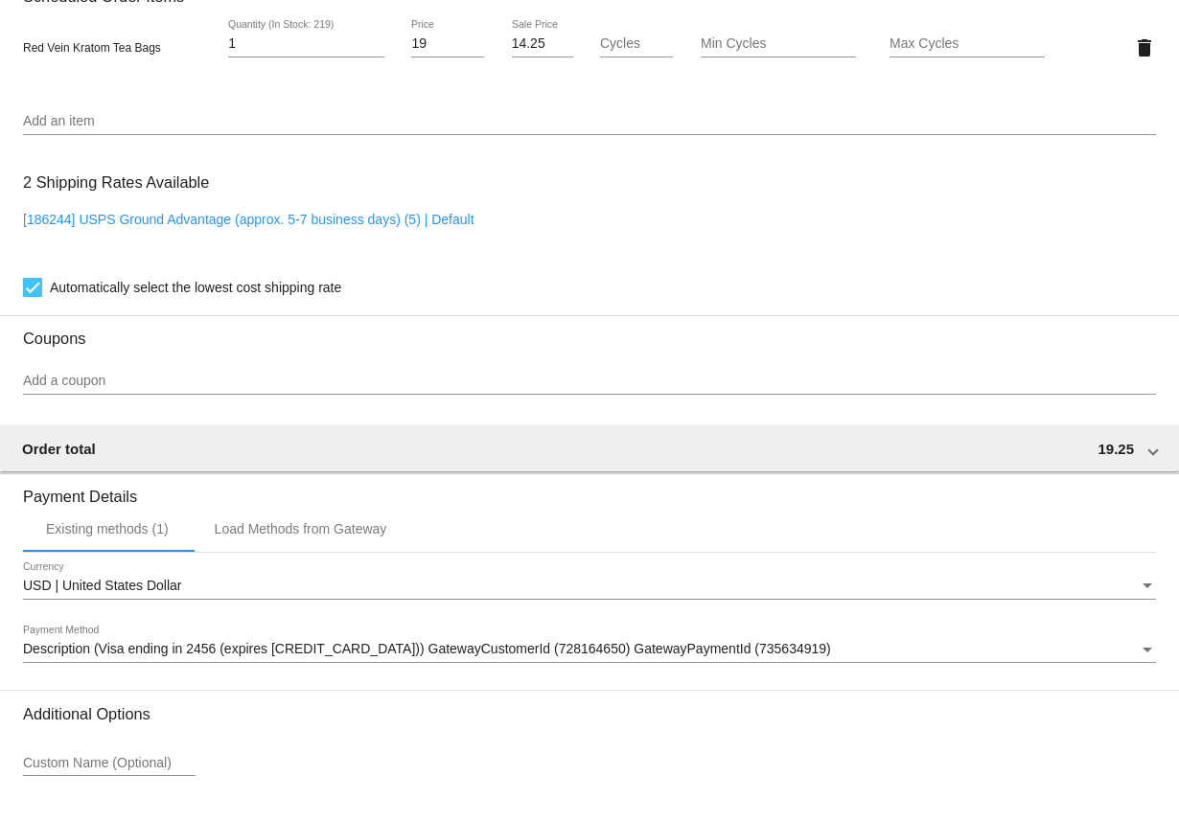
scroll to position [1345, 0]
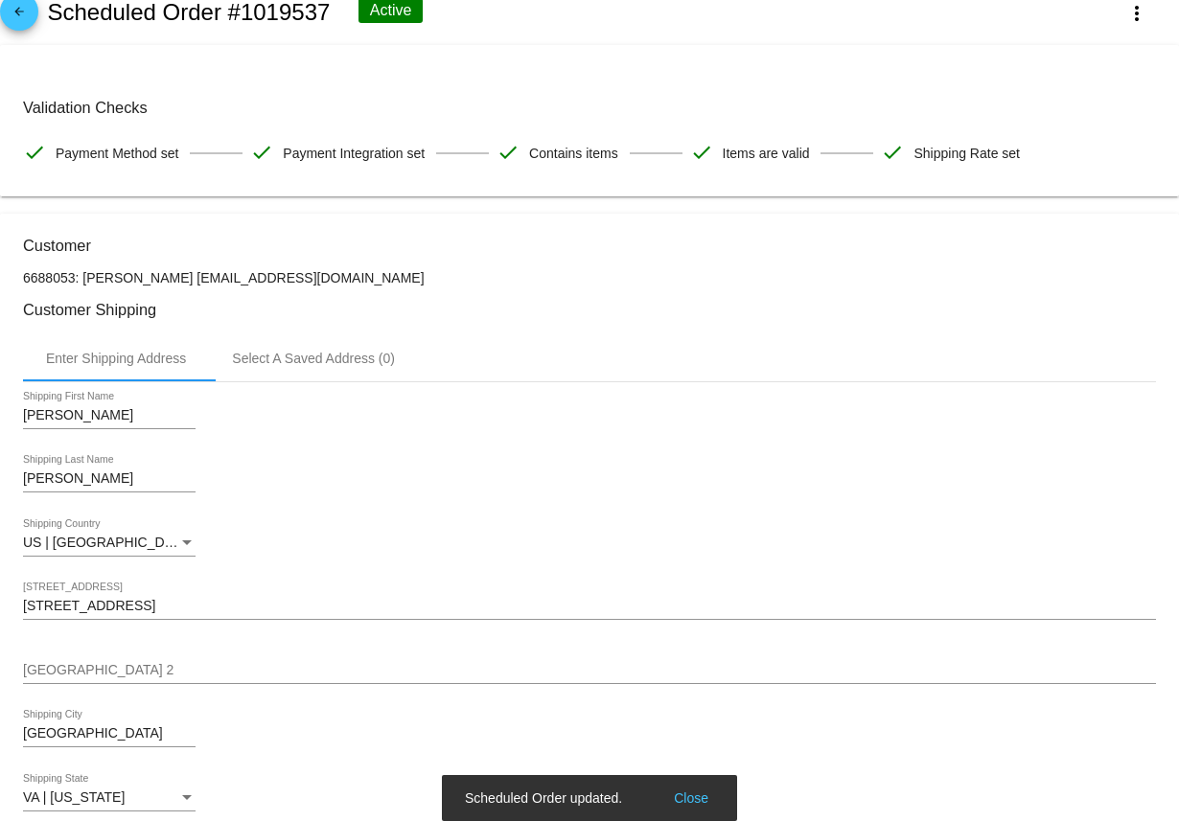
scroll to position [0, 0]
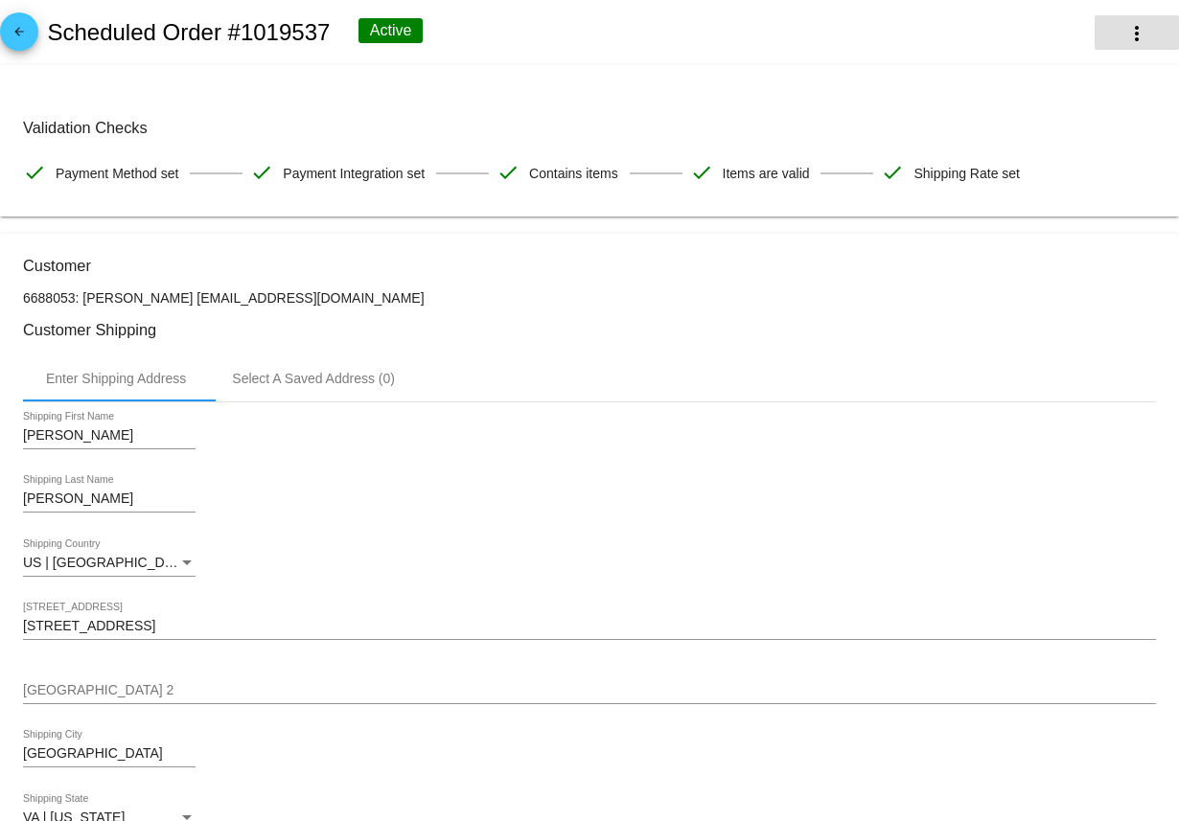
click at [1124, 32] on button "more_vert" at bounding box center [1136, 32] width 84 height 35
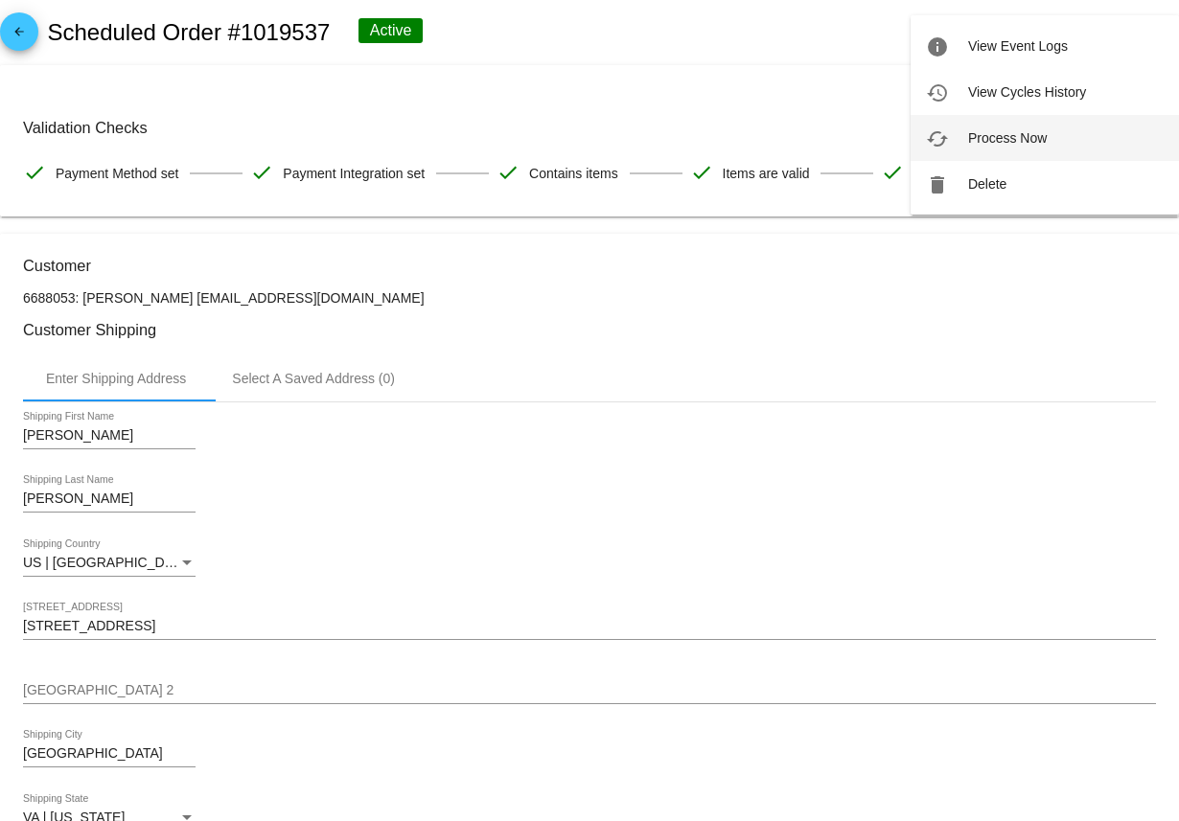
click at [1018, 144] on span "Process Now" at bounding box center [1007, 137] width 79 height 15
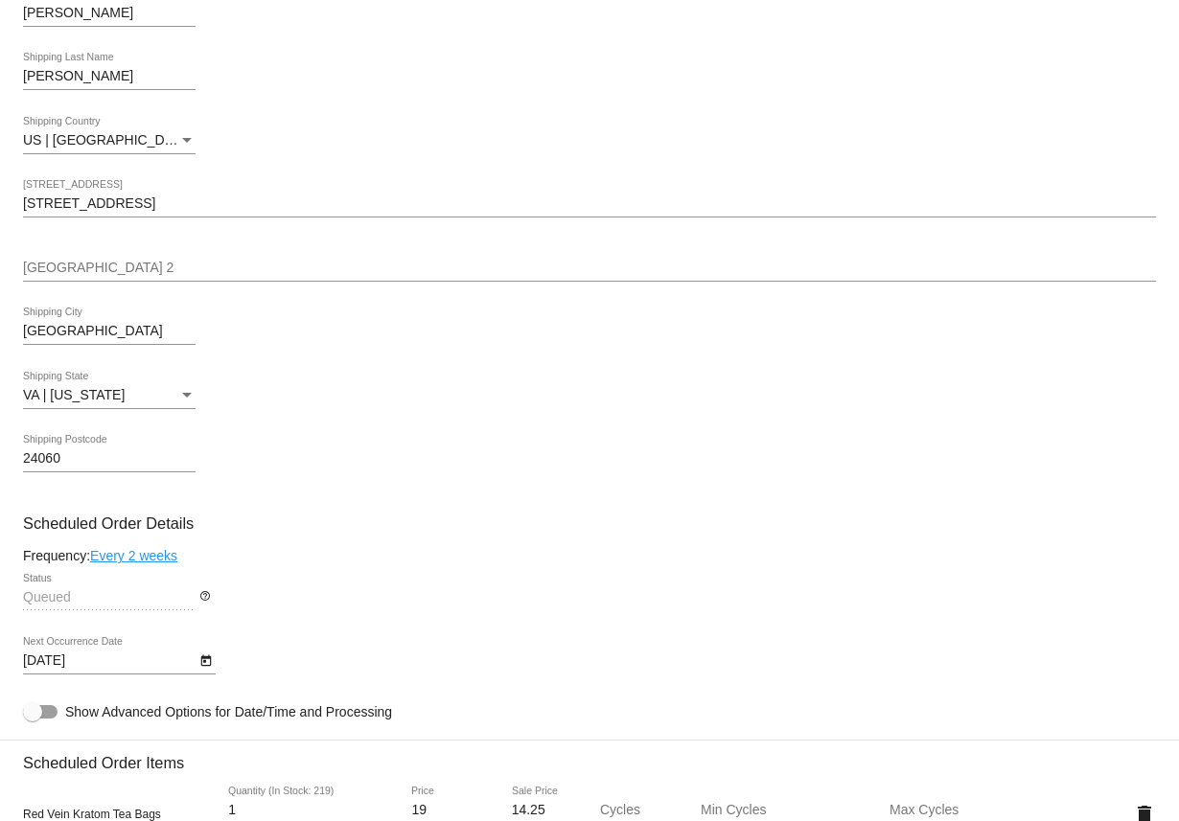
scroll to position [778, 0]
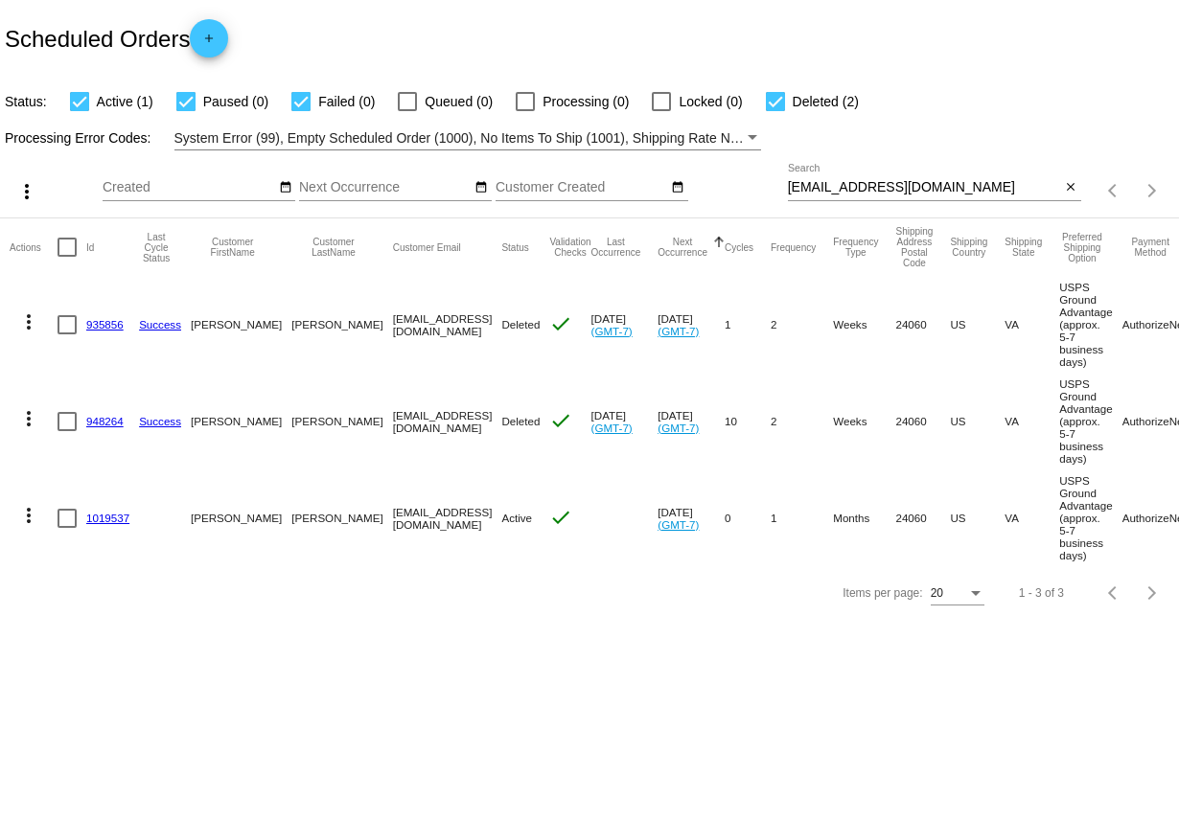
click at [106, 427] on link "948264" at bounding box center [104, 421] width 37 height 12
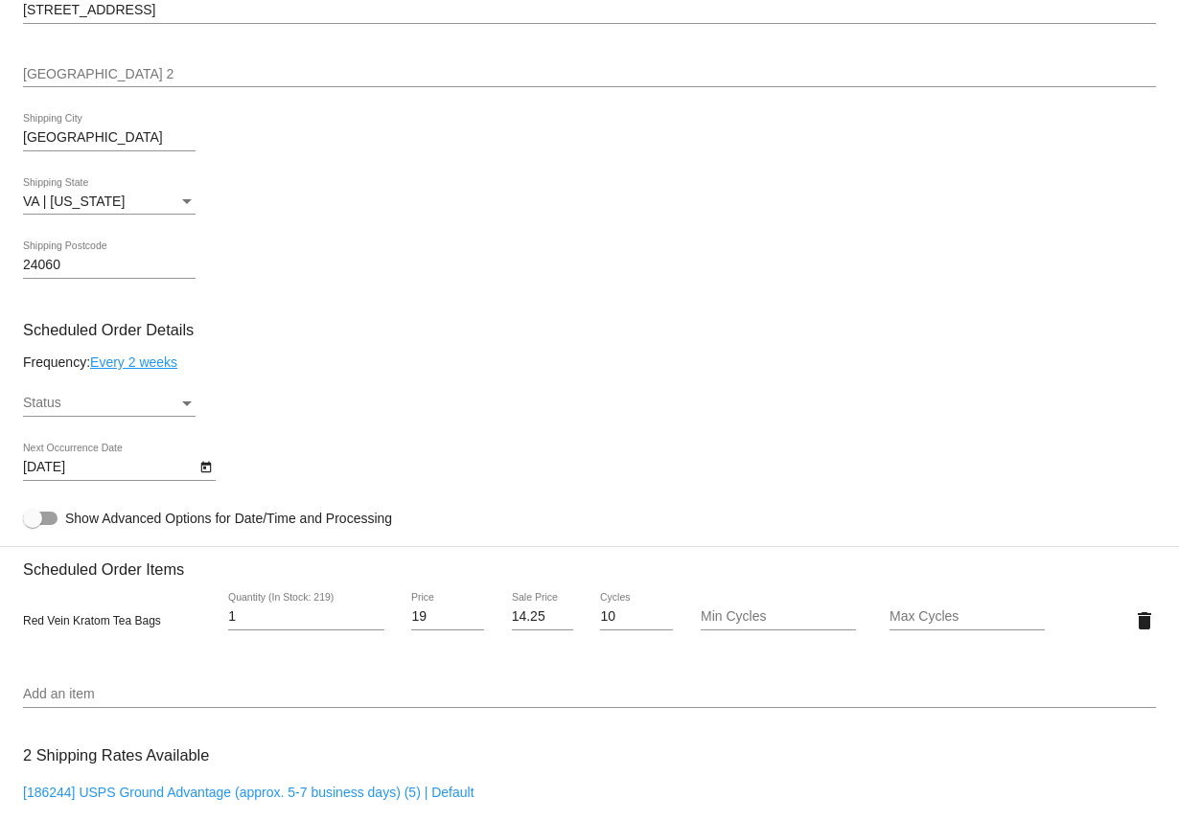
scroll to position [789, 0]
